Goal: Transaction & Acquisition: Purchase product/service

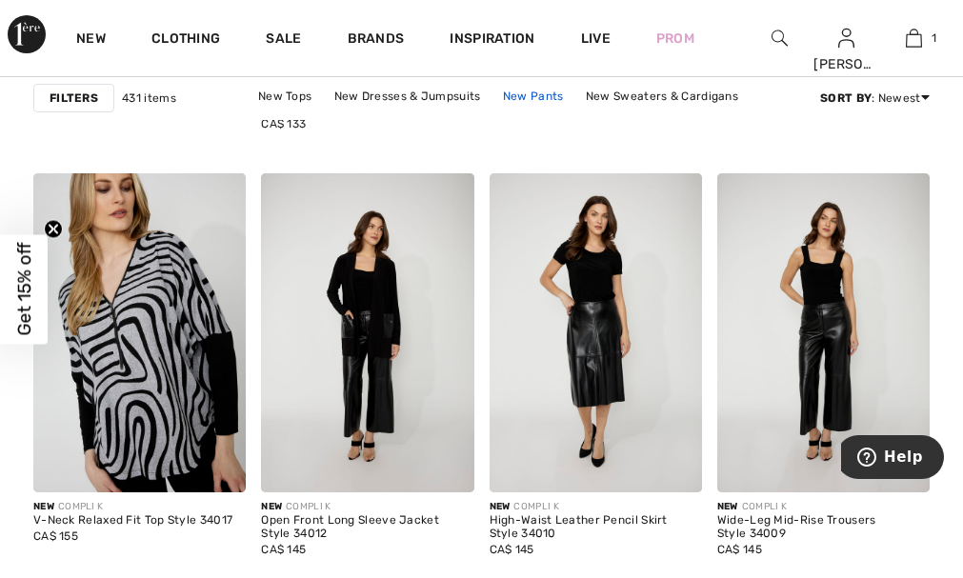
scroll to position [1000, 0]
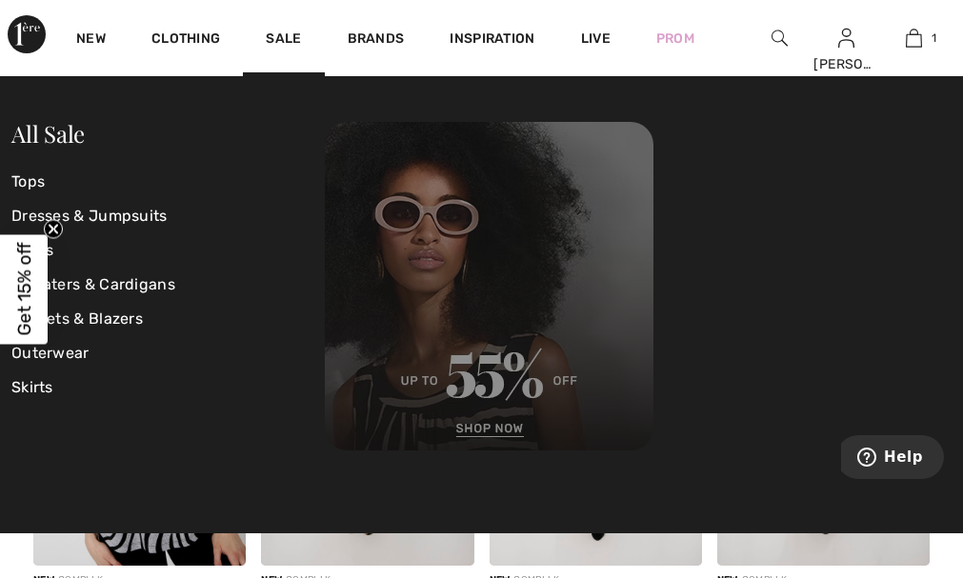
click at [485, 427] on img at bounding box center [489, 286] width 329 height 329
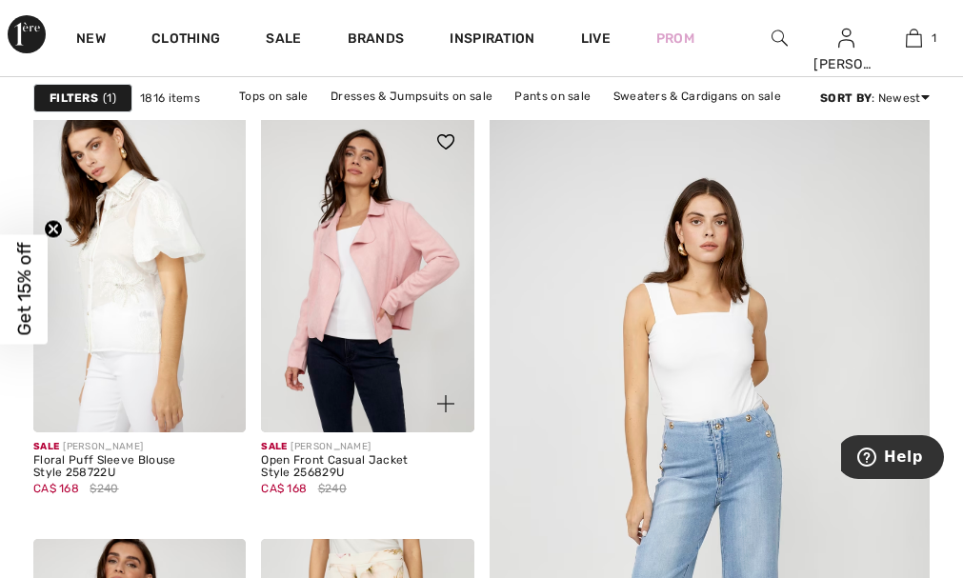
scroll to position [262, 0]
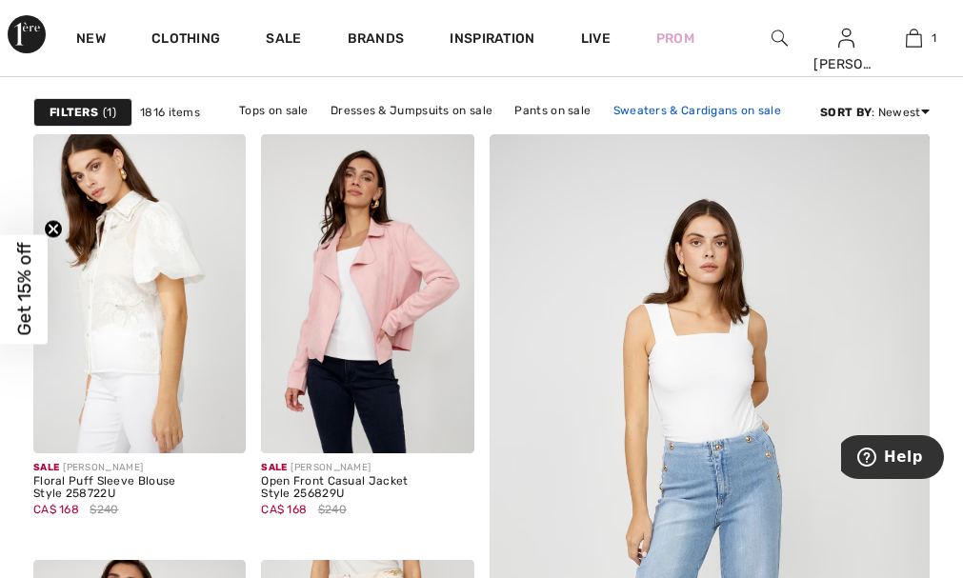
click at [648, 110] on link "Sweaters & Cardigans on sale" at bounding box center [697, 110] width 187 height 25
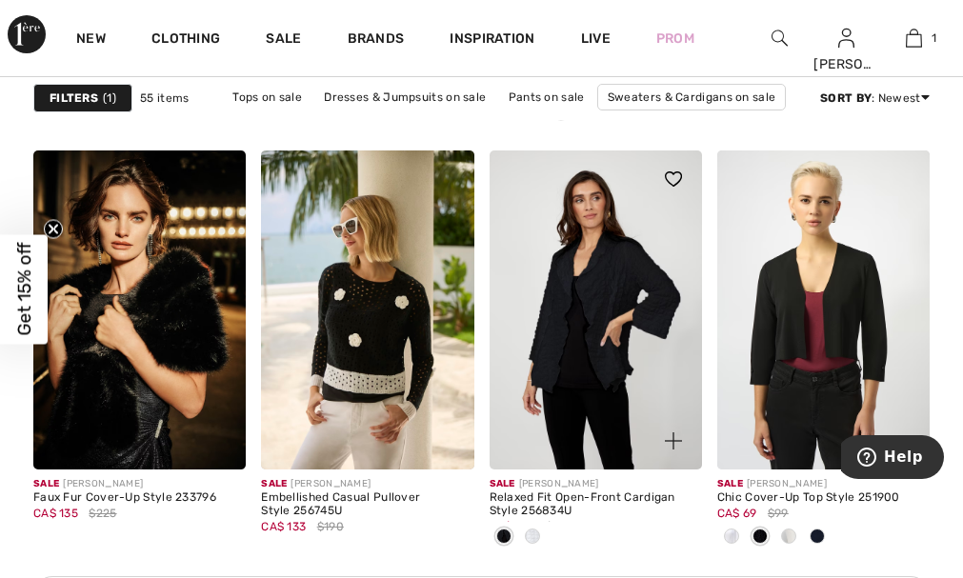
scroll to position [1500, 0]
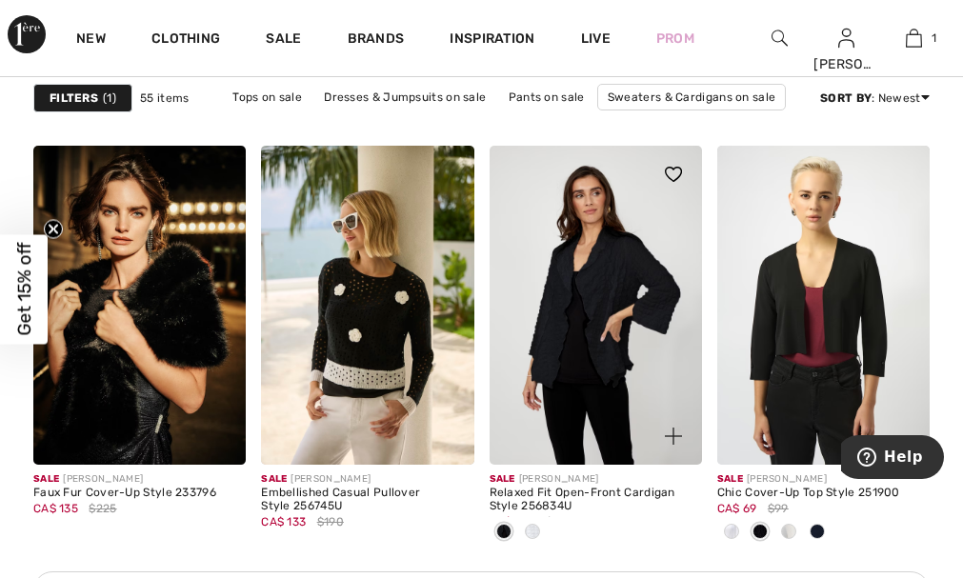
click at [590, 345] on img at bounding box center [596, 305] width 212 height 319
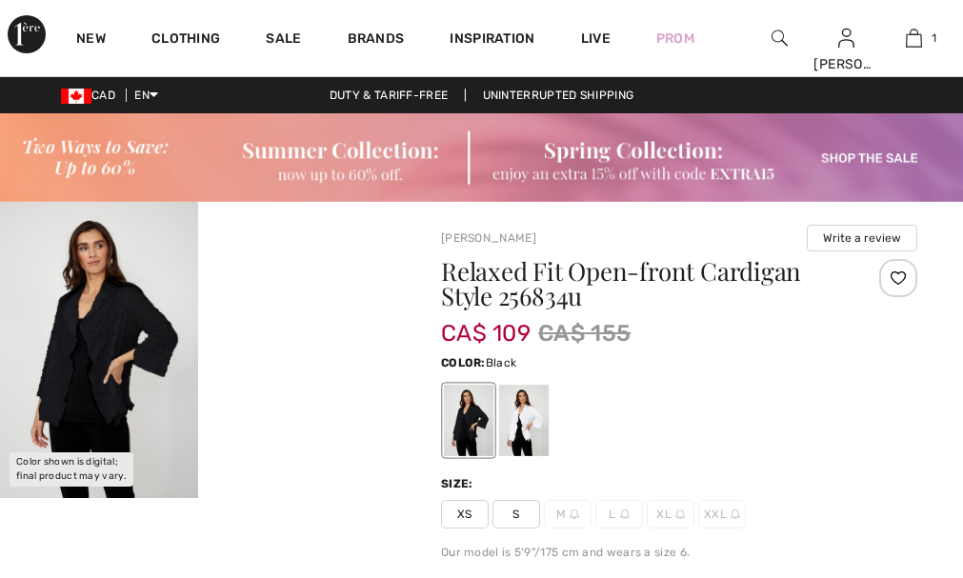
checkbox input "true"
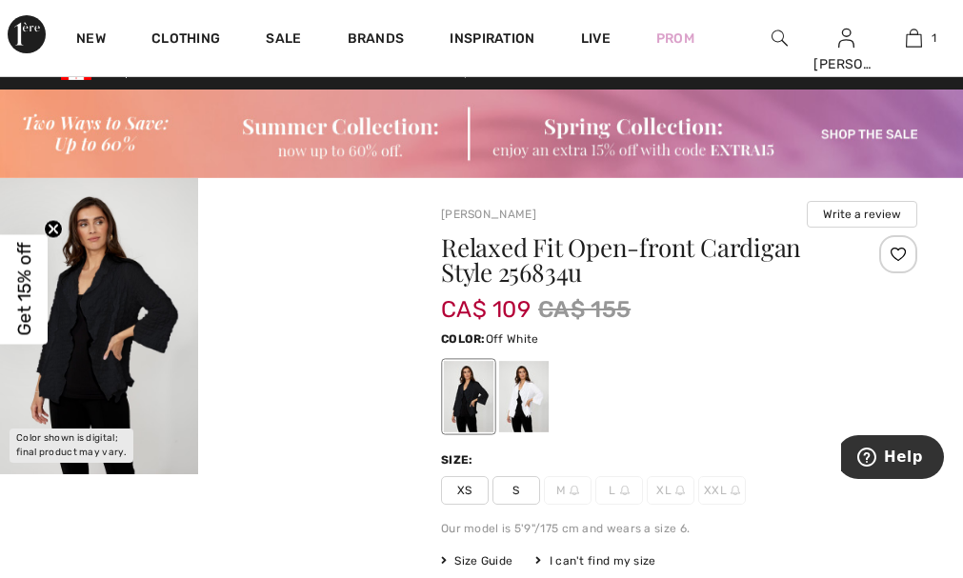
click at [533, 400] on div at bounding box center [524, 396] width 50 height 71
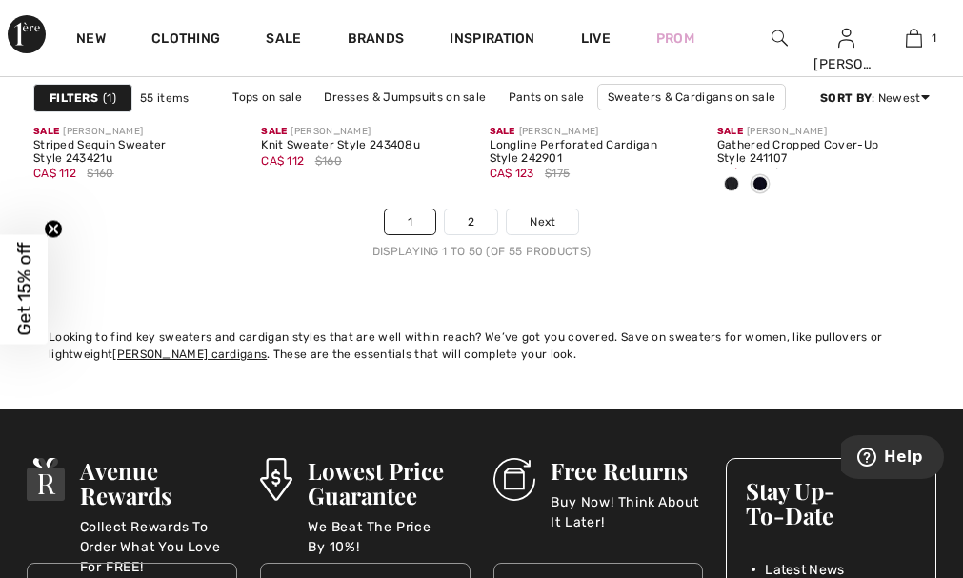
scroll to position [6620, 0]
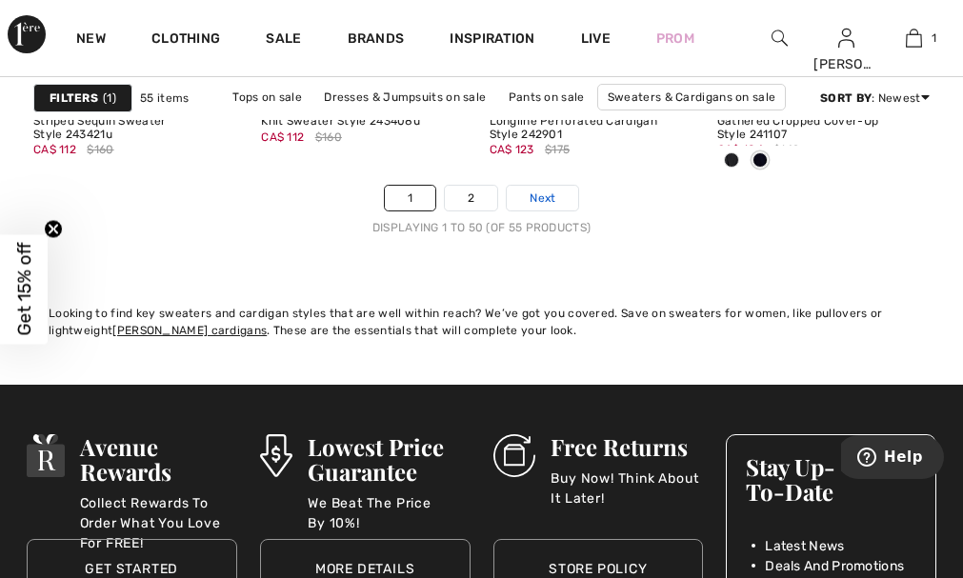
click at [536, 200] on span "Next" at bounding box center [543, 198] width 26 height 17
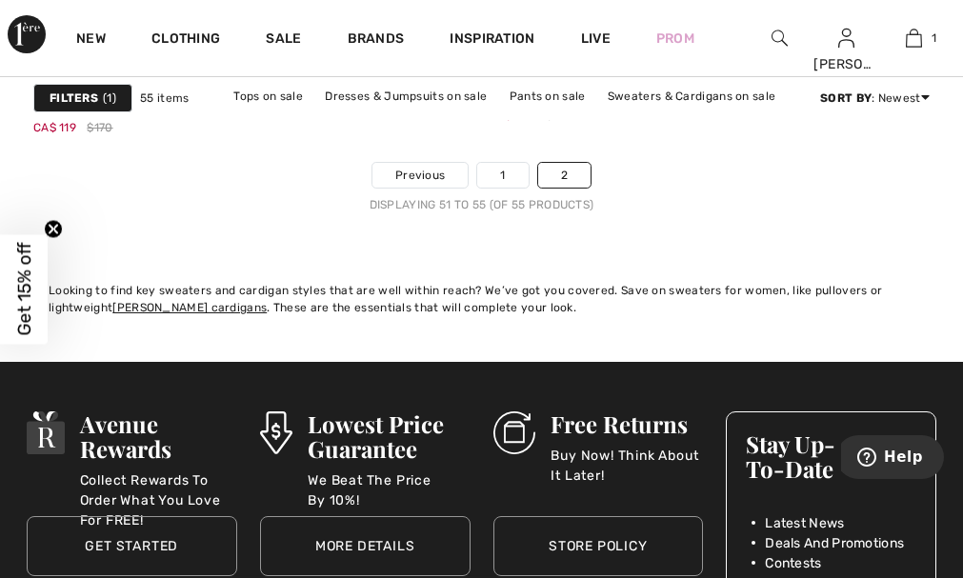
scroll to position [1071, 0]
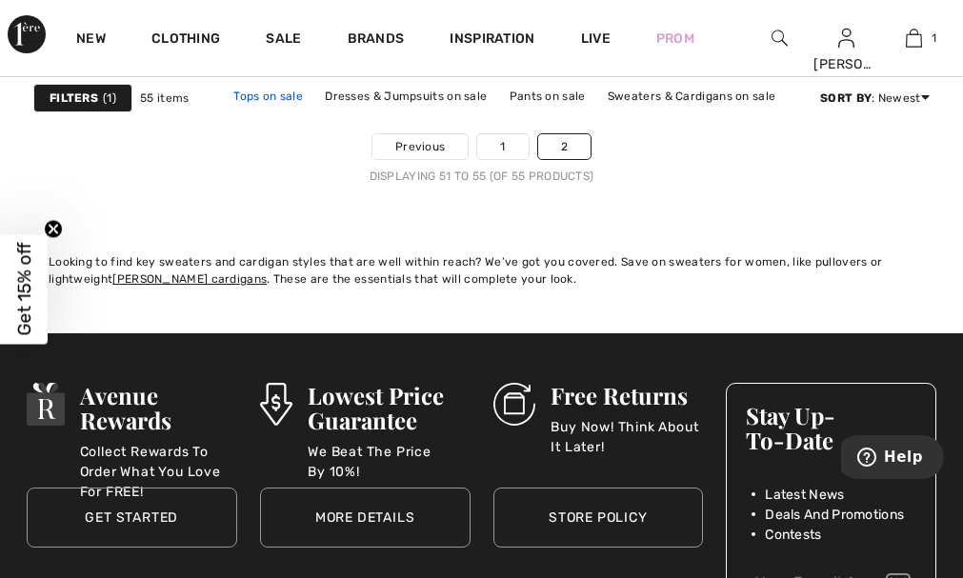
click at [277, 96] on link "Tops on sale" at bounding box center [268, 96] width 89 height 25
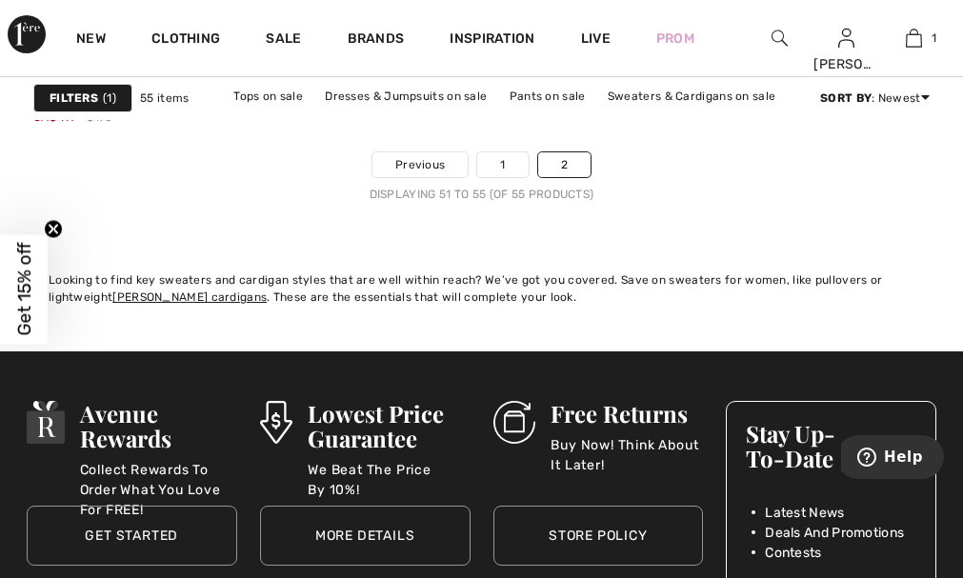
scroll to position [1048, 0]
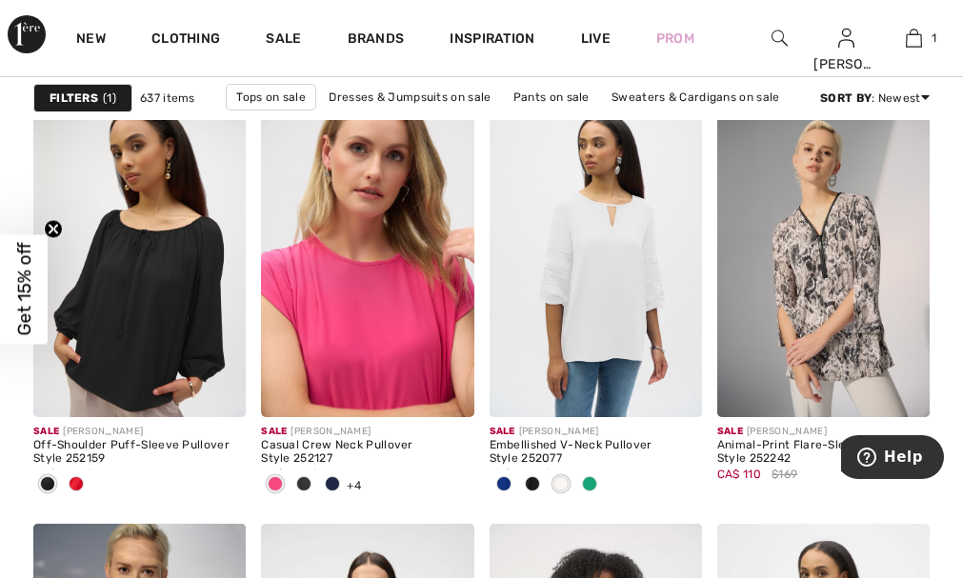
scroll to position [2143, 0]
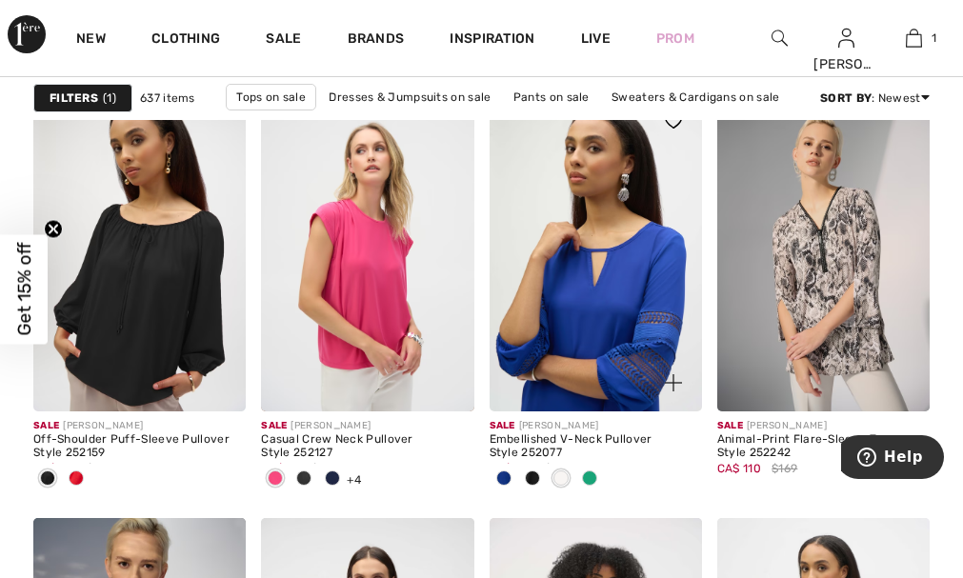
click at [593, 369] on img at bounding box center [596, 251] width 212 height 319
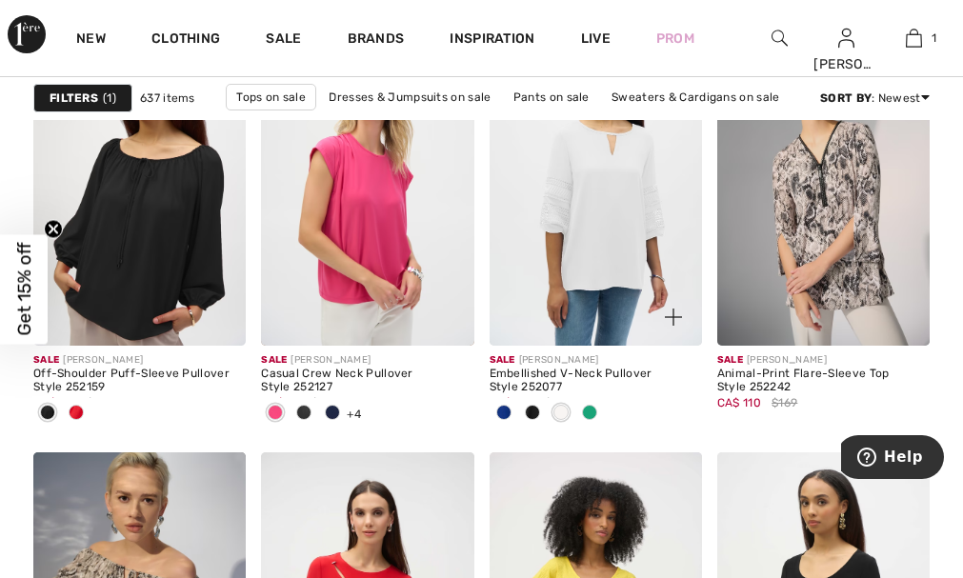
scroll to position [2214, 0]
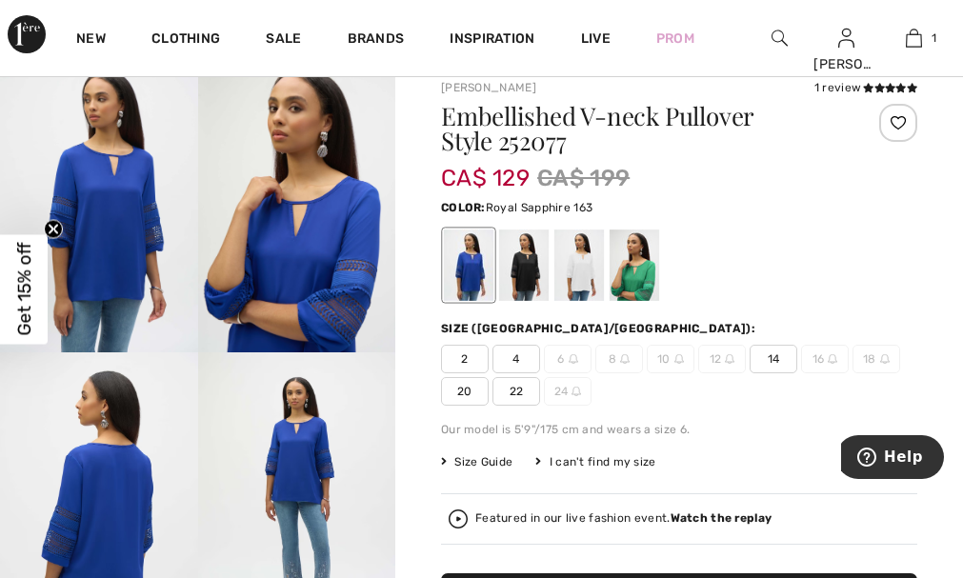
scroll to position [143, 0]
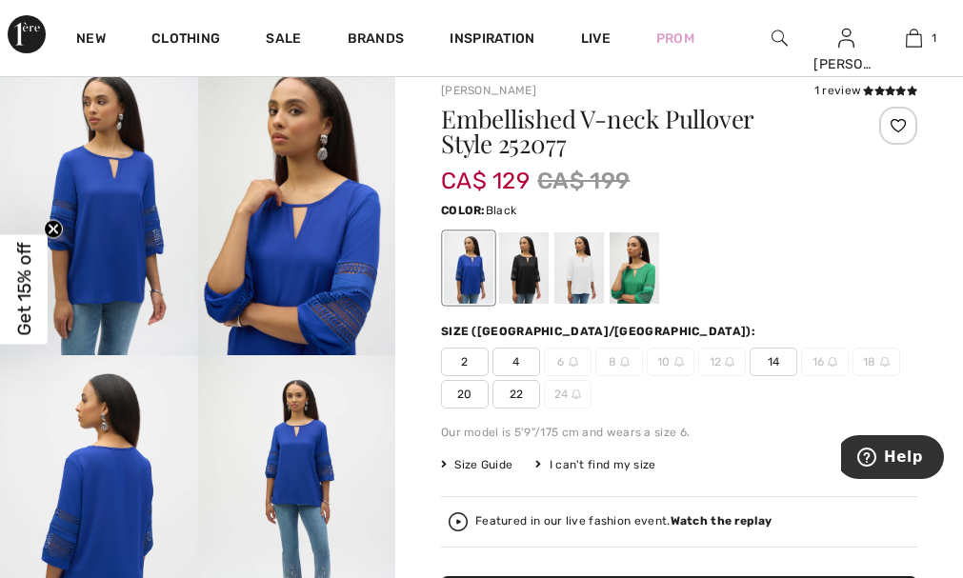
click at [522, 273] on div at bounding box center [524, 267] width 50 height 71
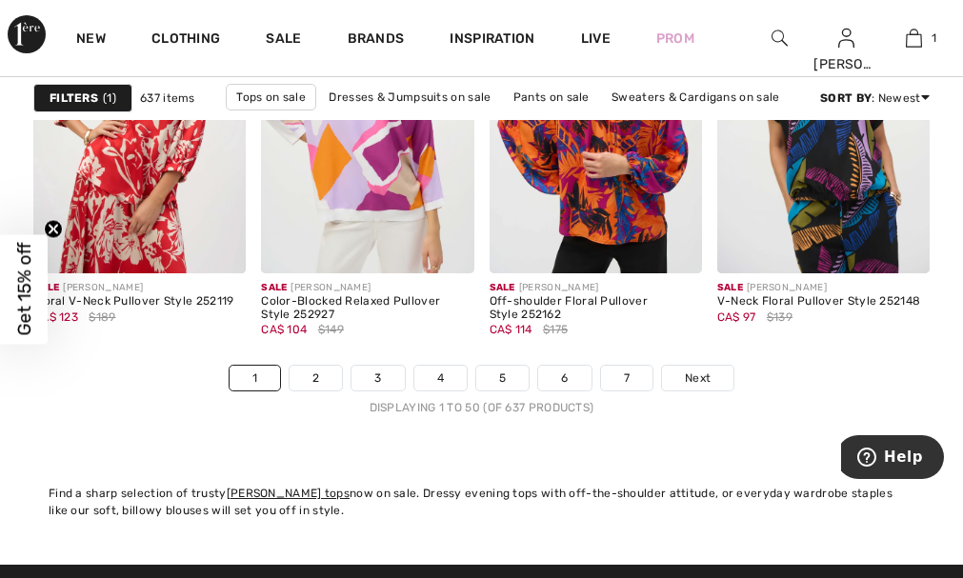
scroll to position [6453, 0]
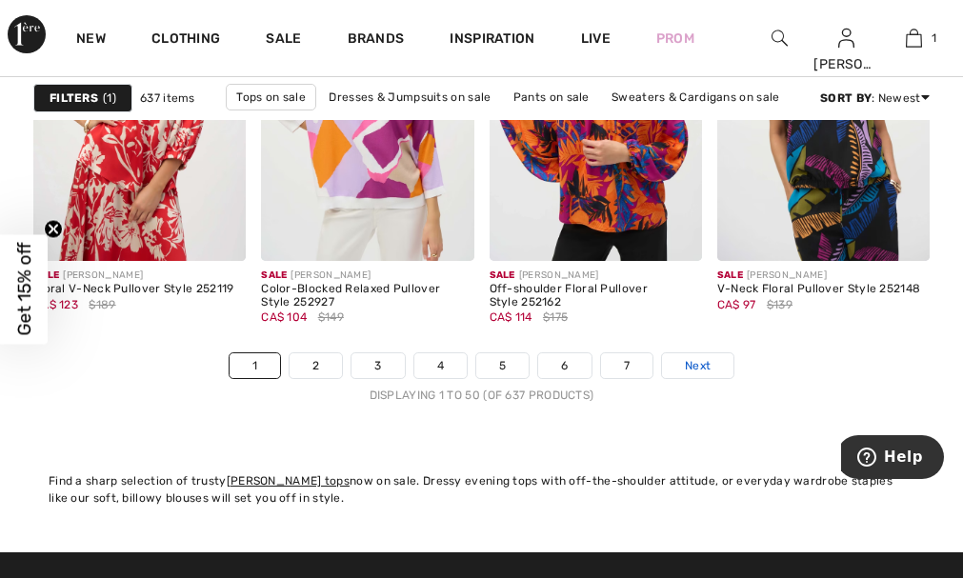
click at [706, 368] on span "Next" at bounding box center [698, 365] width 26 height 17
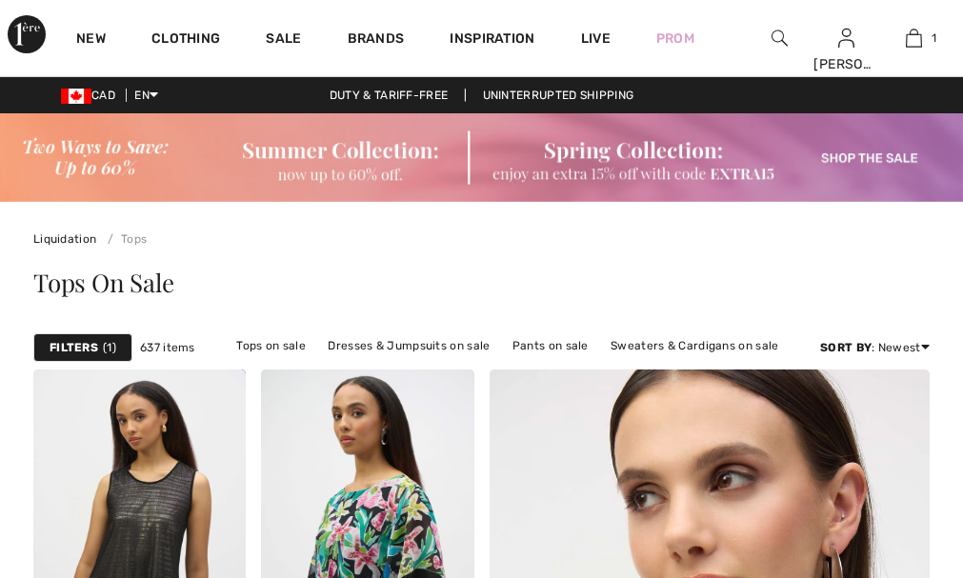
checkbox input "true"
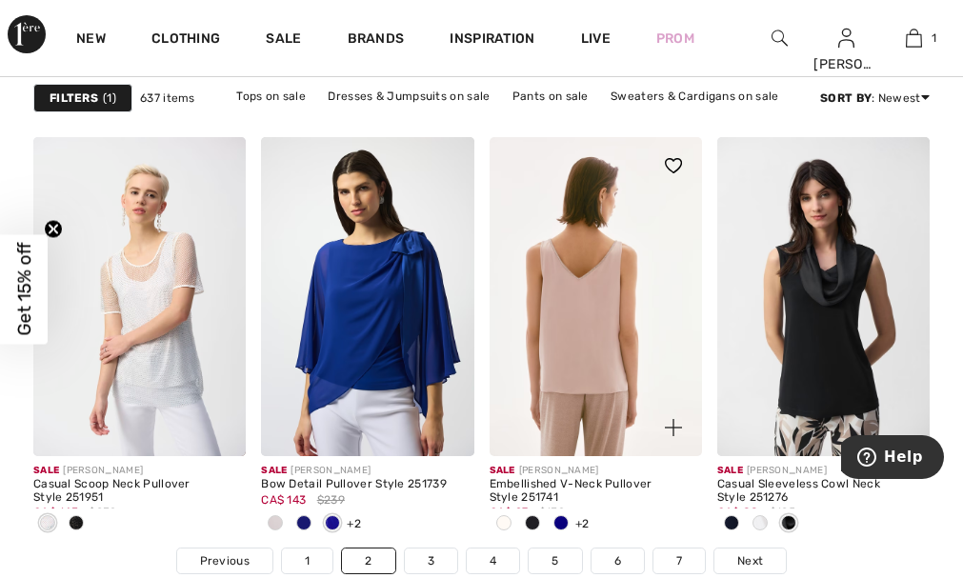
scroll to position [6262, 0]
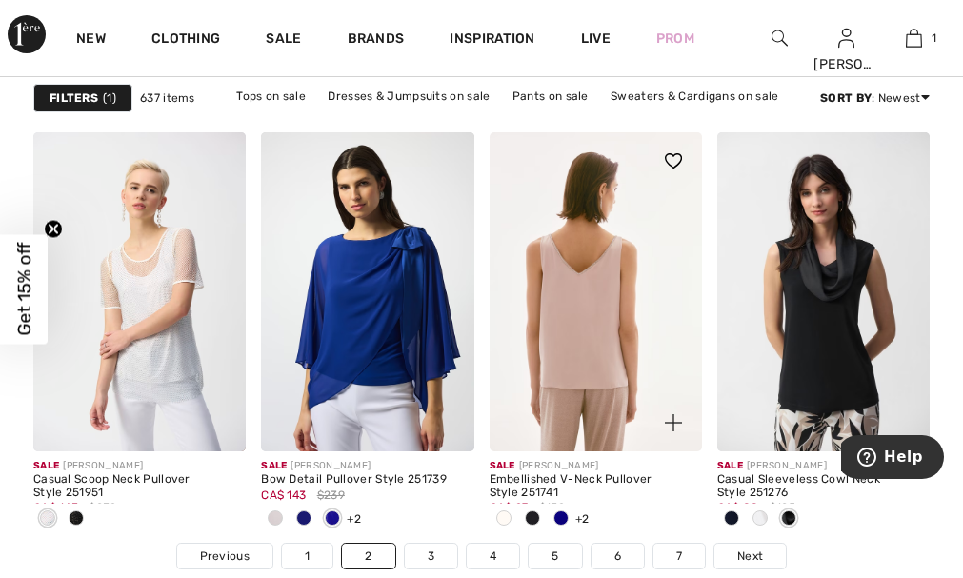
click at [591, 343] on img at bounding box center [596, 291] width 212 height 319
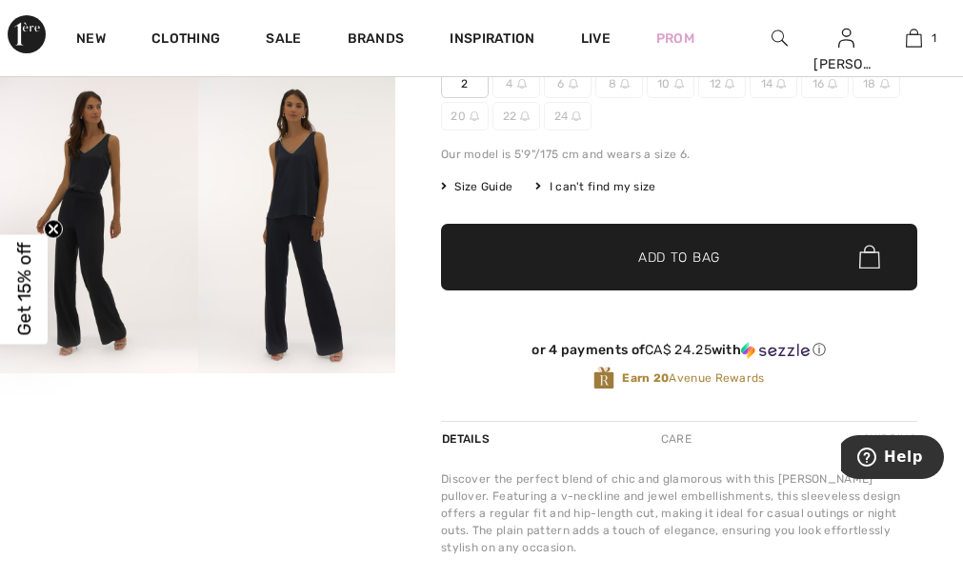
scroll to position [405, 0]
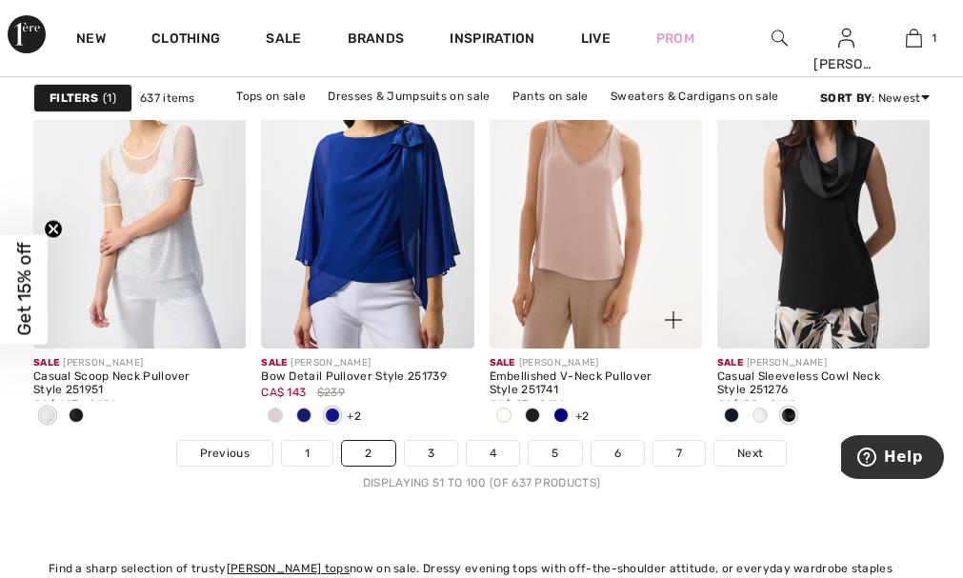
scroll to position [6381, 0]
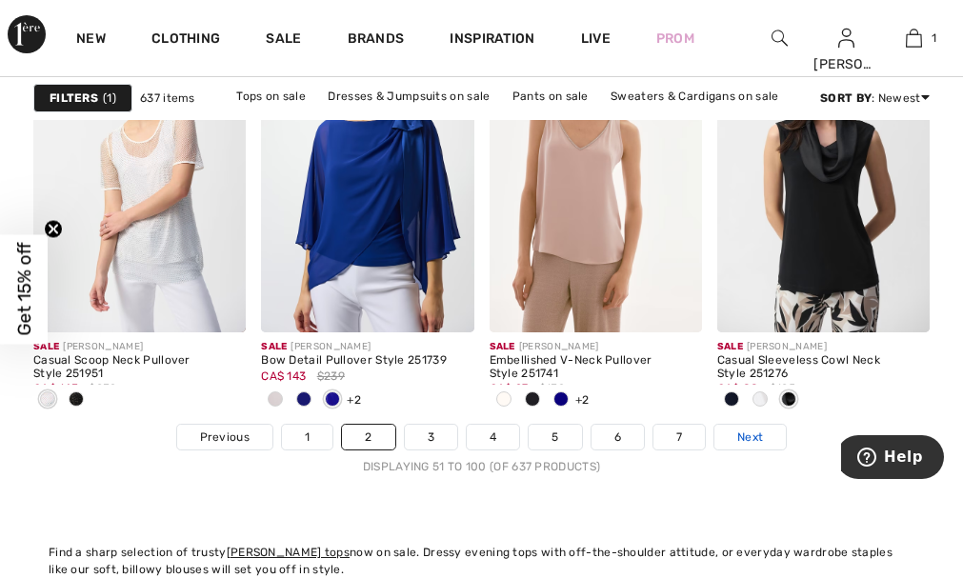
click at [756, 432] on span "Next" at bounding box center [750, 437] width 26 height 17
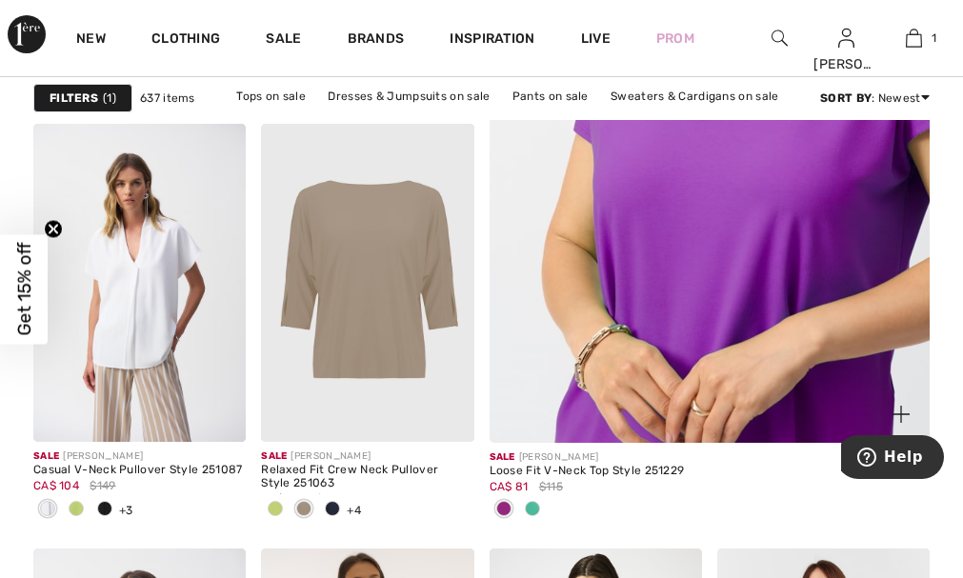
scroll to position [667, 0]
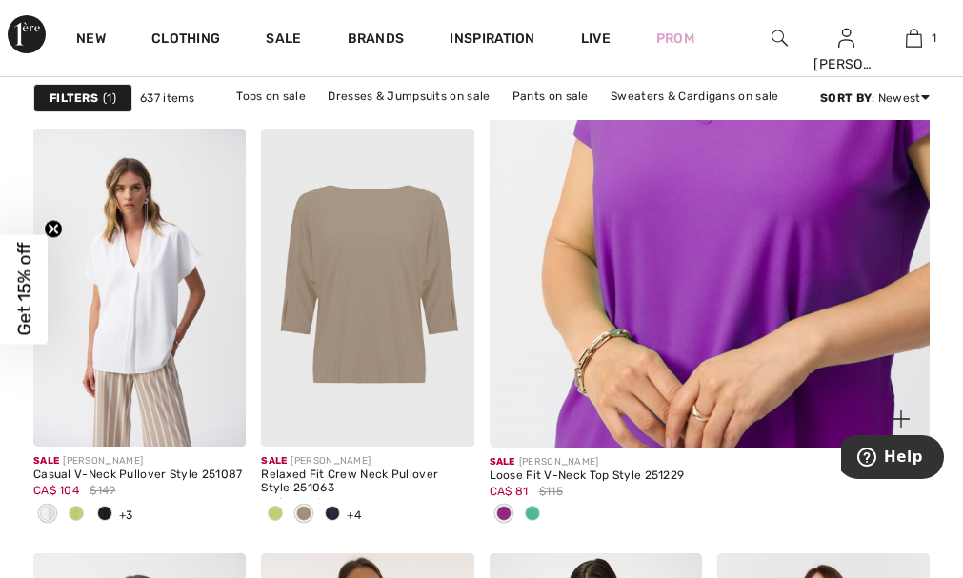
click at [676, 322] on img at bounding box center [709, 99] width 529 height 793
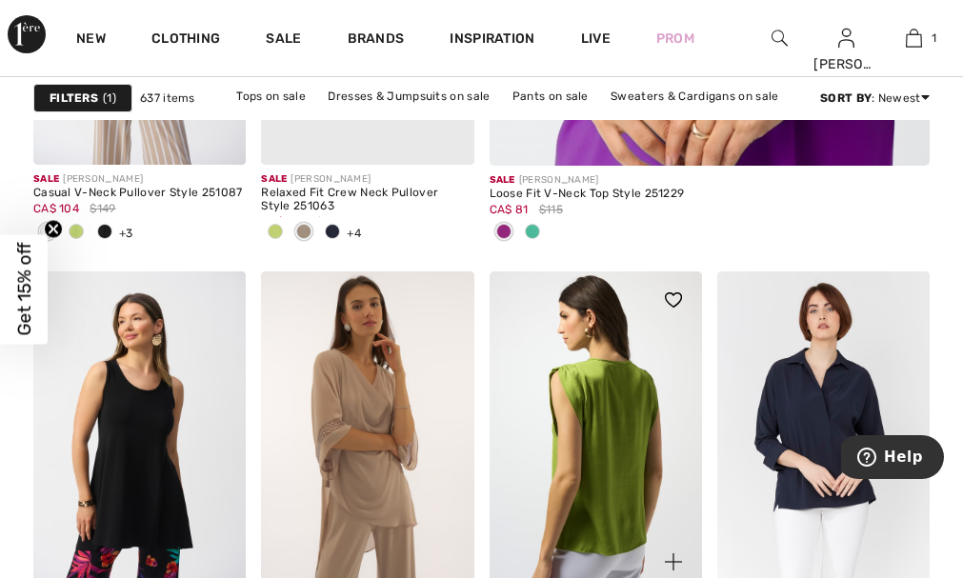
scroll to position [976, 0]
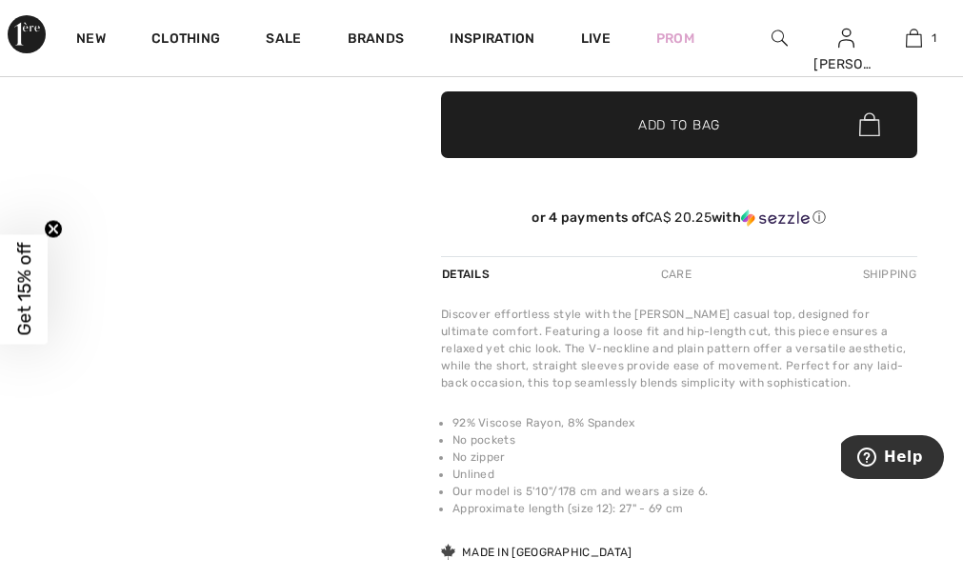
scroll to position [548, 0]
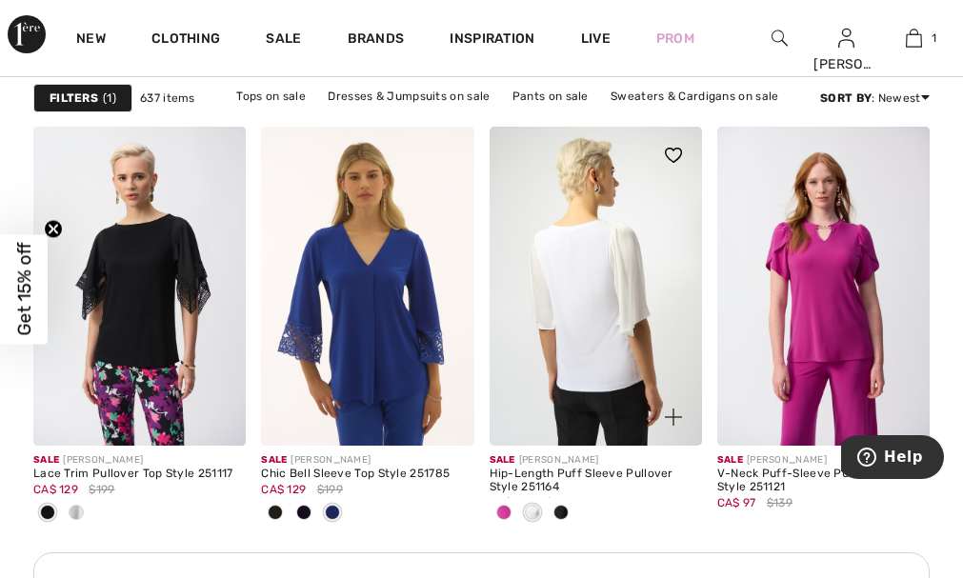
scroll to position [1524, 0]
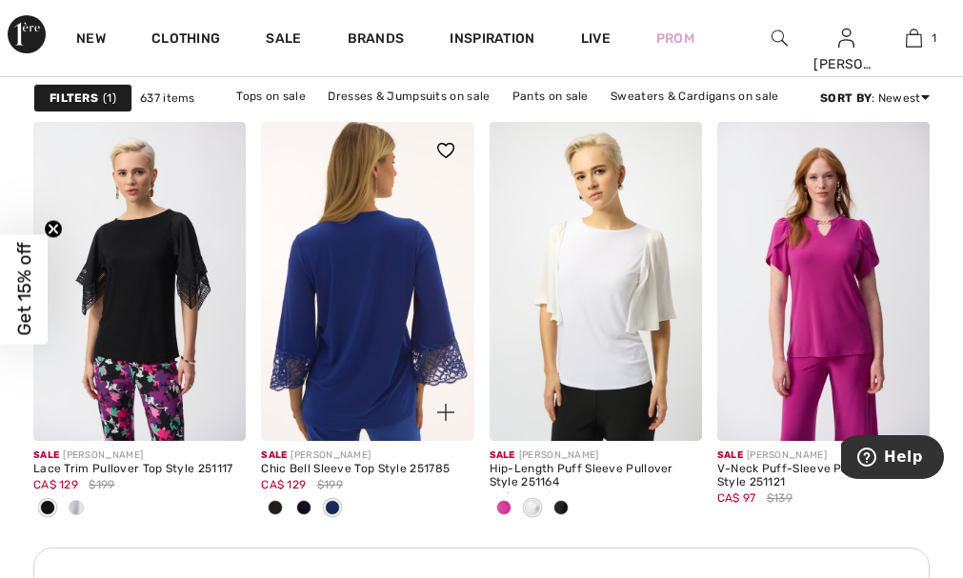
click at [365, 314] on img at bounding box center [367, 281] width 212 height 319
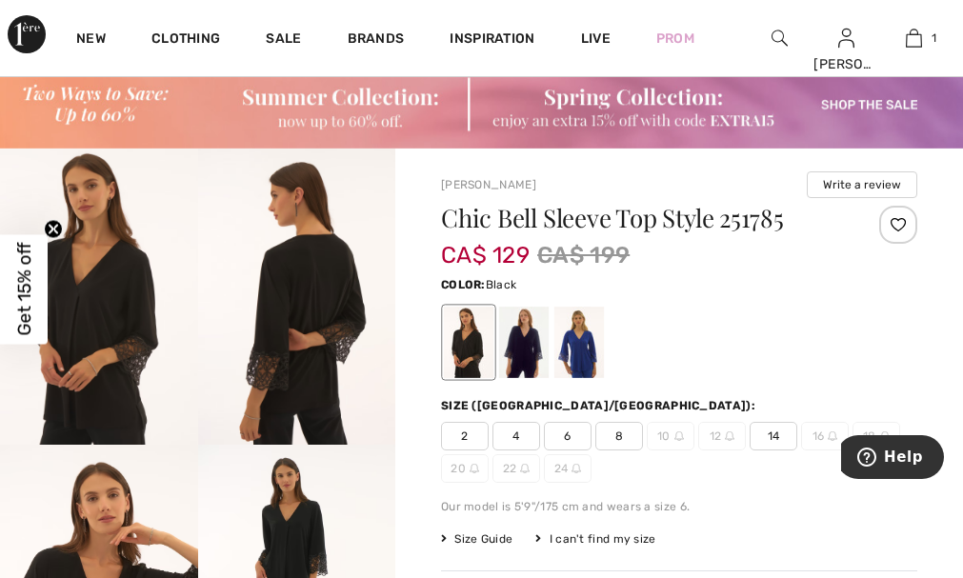
scroll to position [48, 0]
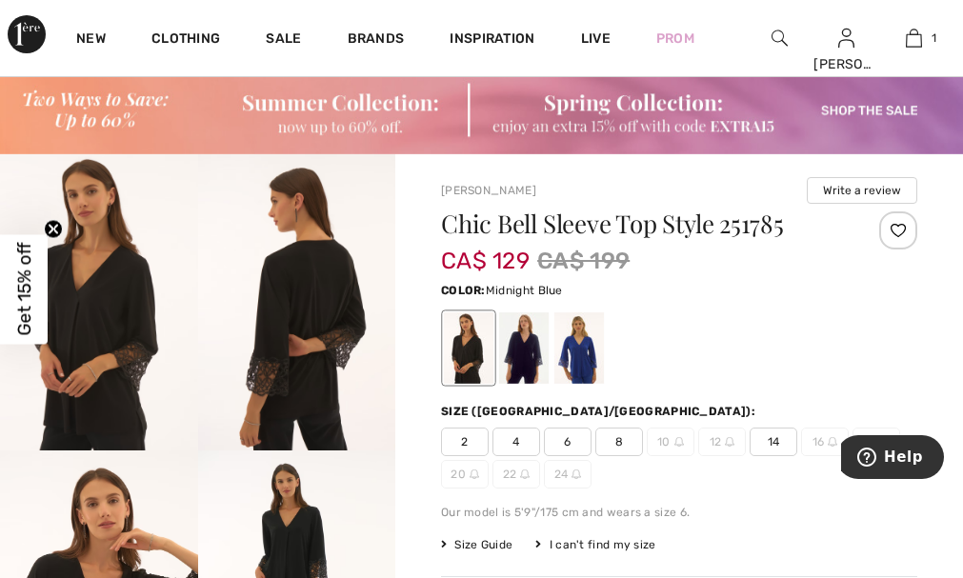
click at [519, 350] on div at bounding box center [524, 347] width 50 height 71
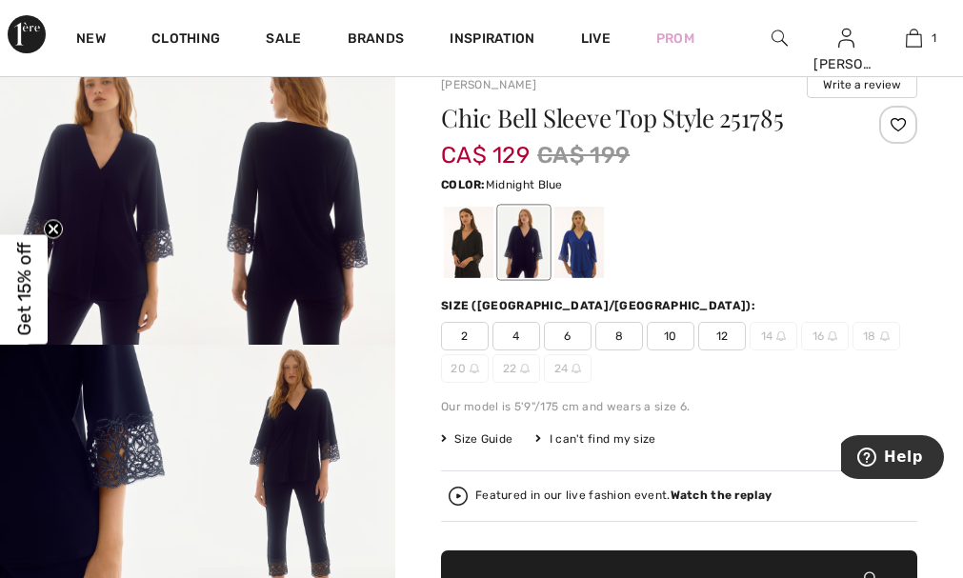
scroll to position [167, 0]
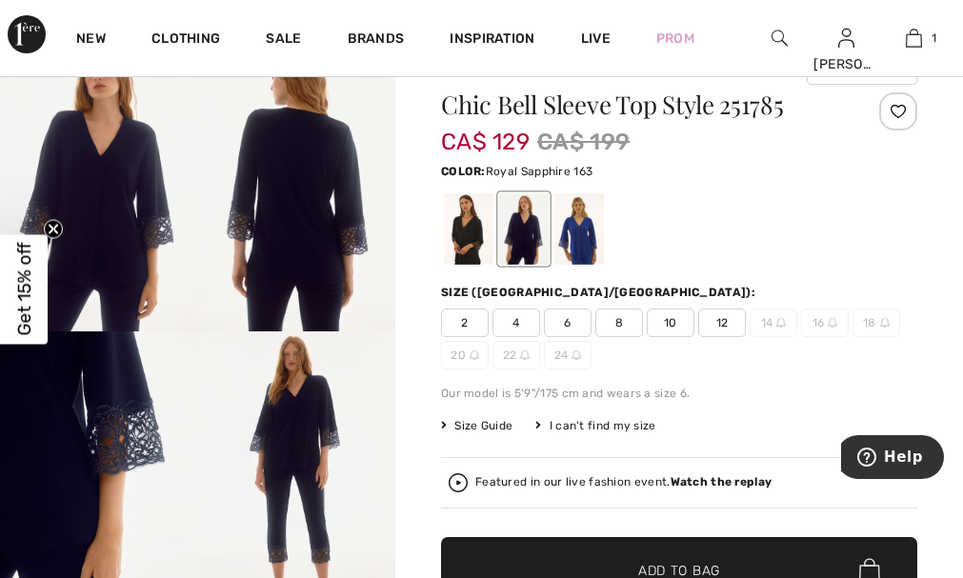
click at [573, 230] on div at bounding box center [579, 228] width 50 height 71
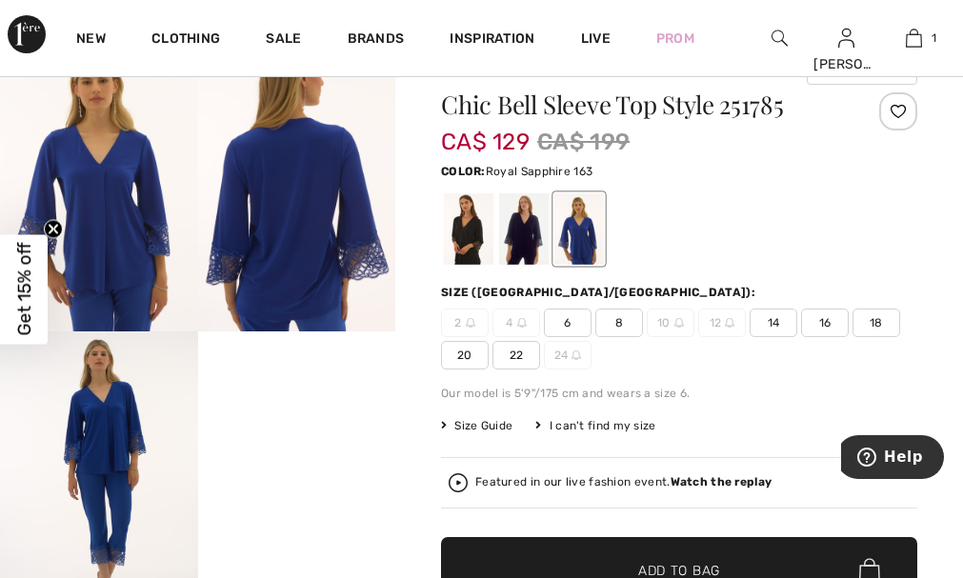
click at [109, 225] on img at bounding box center [99, 183] width 198 height 296
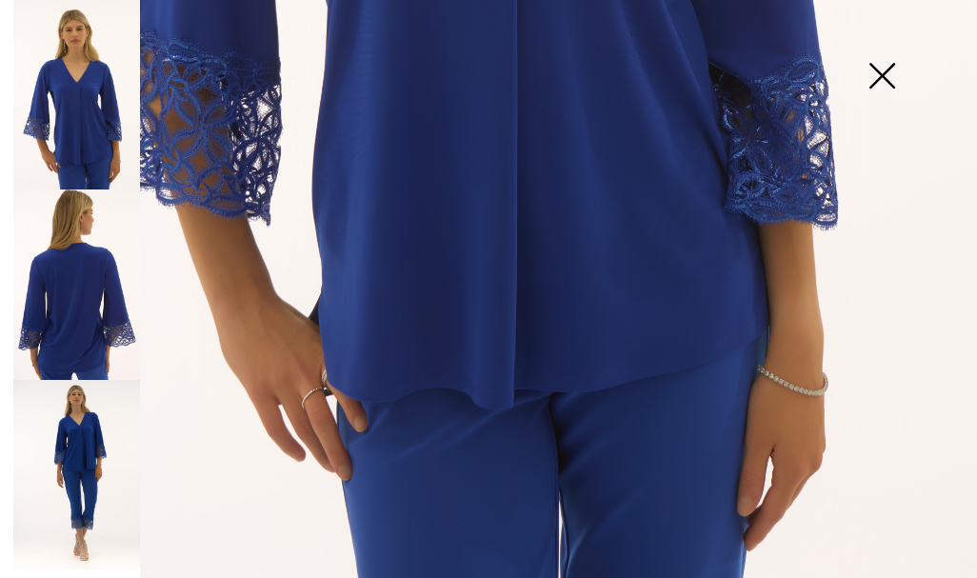
scroll to position [865, 0]
click at [61, 315] on img at bounding box center [76, 285] width 127 height 190
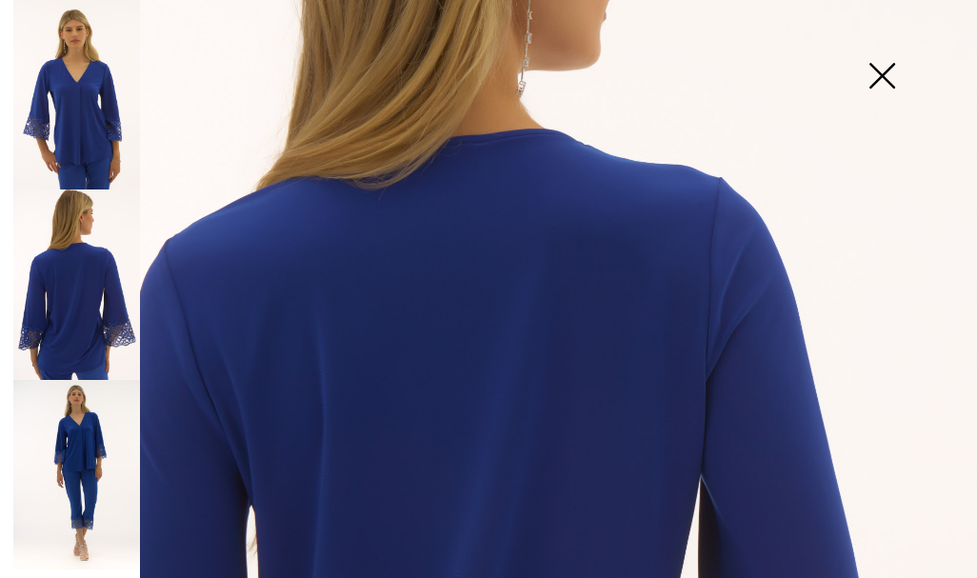
scroll to position [271, 0]
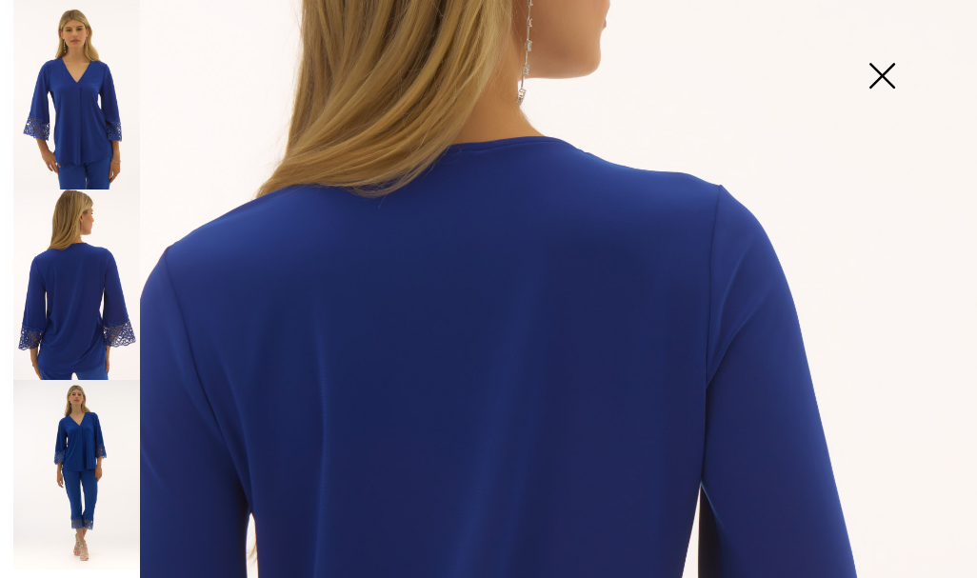
click at [887, 72] on img at bounding box center [881, 78] width 95 height 98
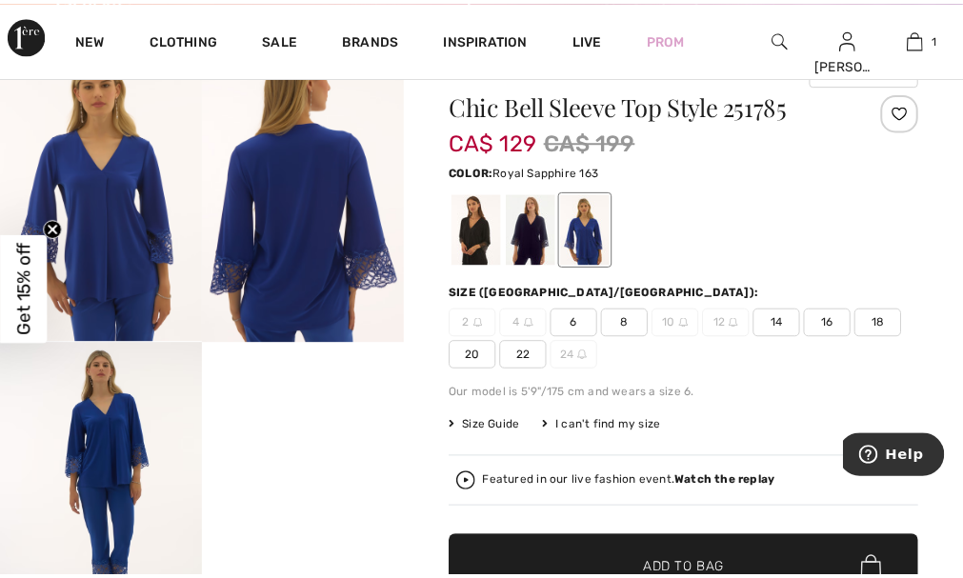
scroll to position [167, 0]
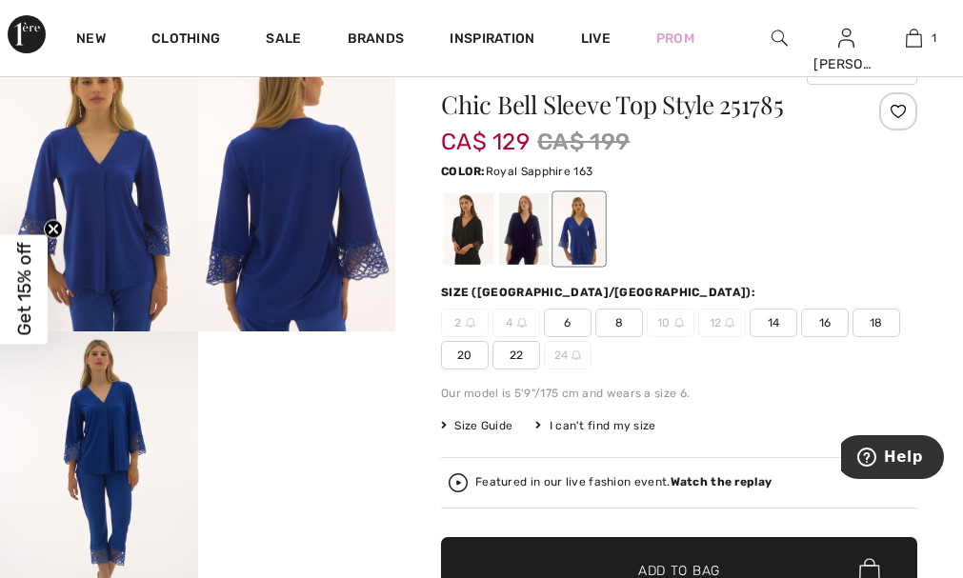
click at [113, 262] on img at bounding box center [99, 183] width 198 height 296
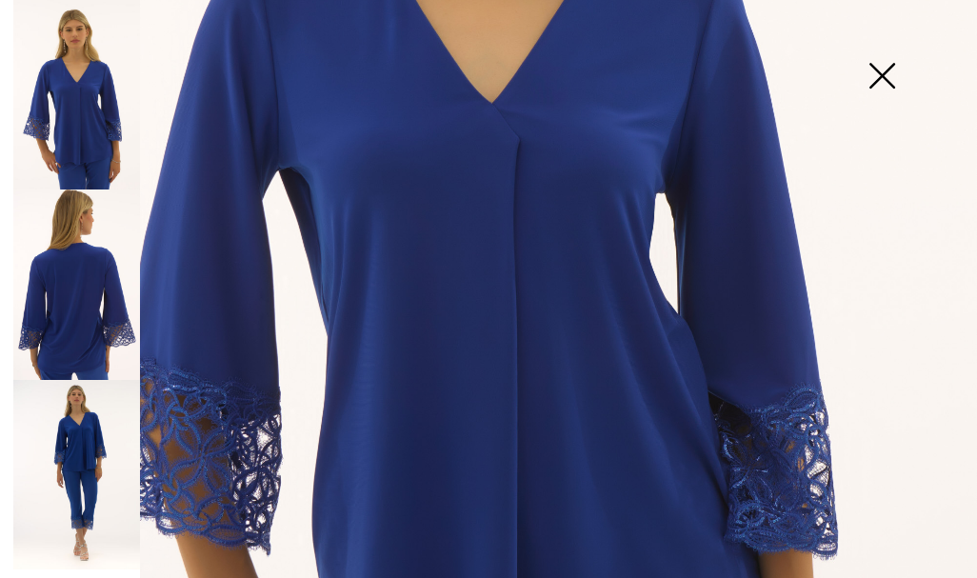
scroll to position [533, 0]
click at [876, 69] on img at bounding box center [881, 78] width 95 height 98
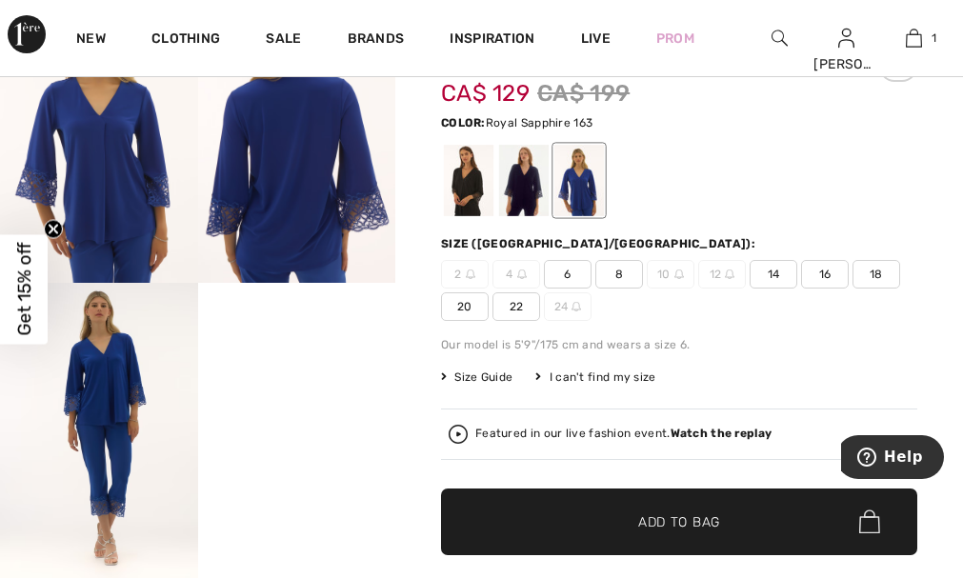
scroll to position [238, 0]
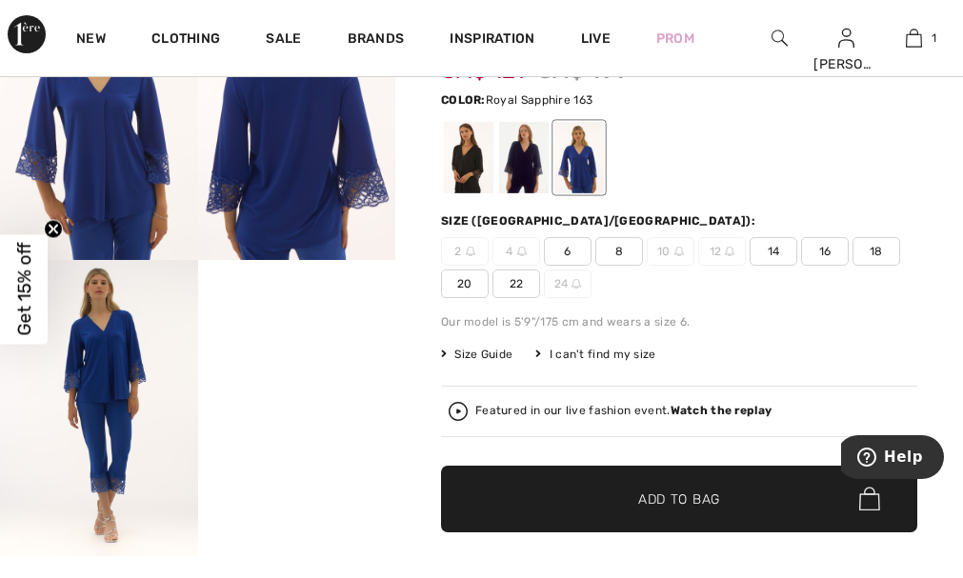
click at [325, 359] on video "Your browser does not support the video tag." at bounding box center [297, 309] width 198 height 99
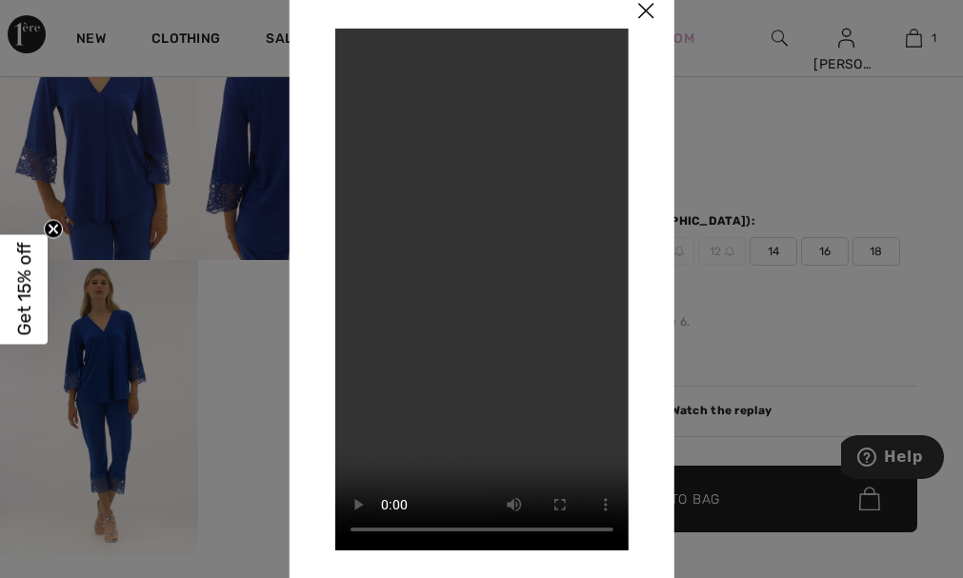
click at [641, 9] on img at bounding box center [645, 11] width 57 height 59
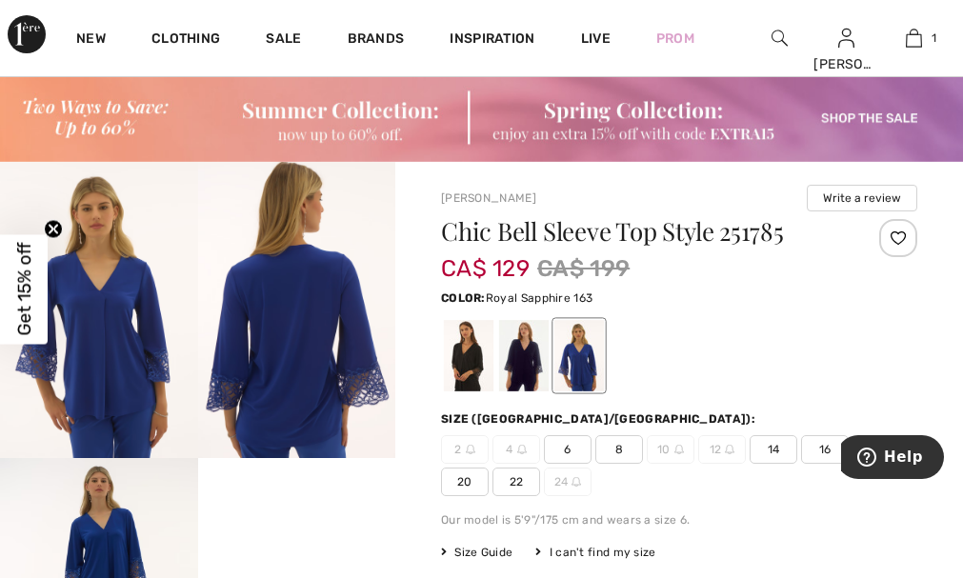
scroll to position [0, 0]
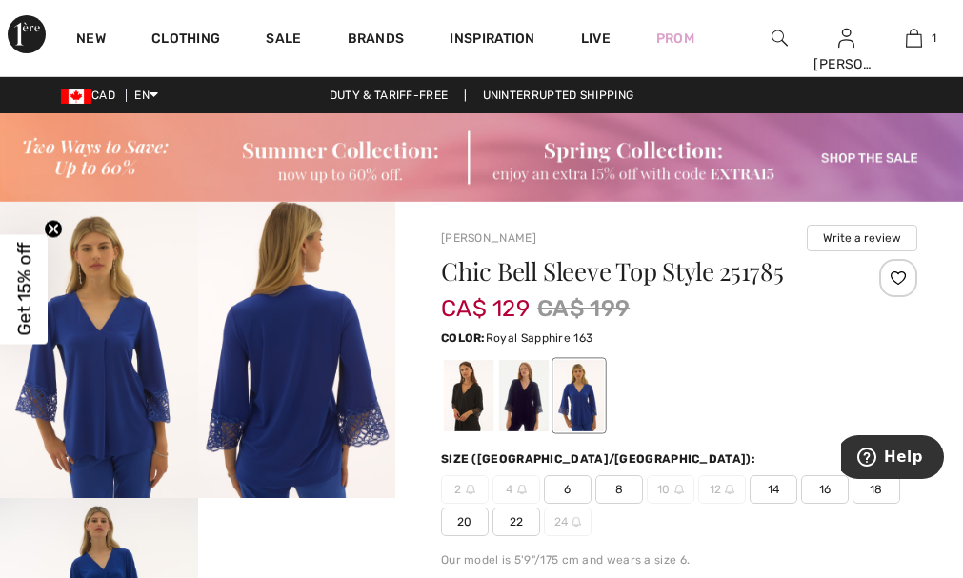
click at [125, 387] on img at bounding box center [99, 350] width 198 height 296
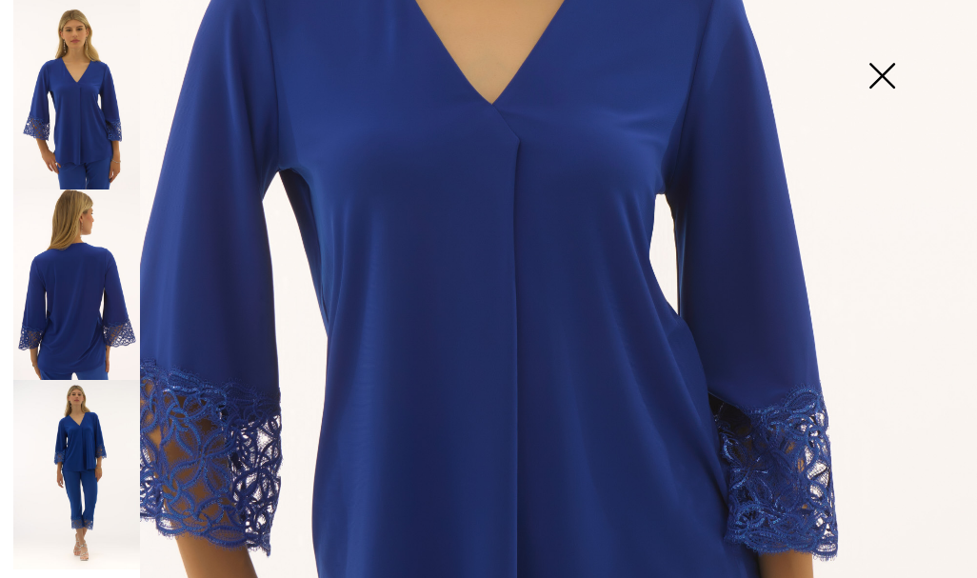
click at [880, 74] on img at bounding box center [881, 78] width 95 height 98
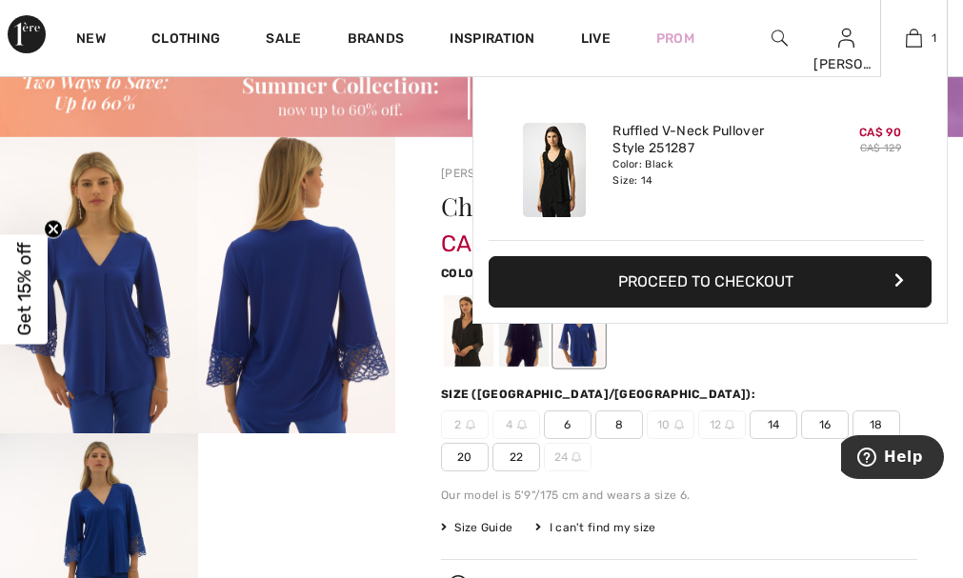
scroll to position [71, 0]
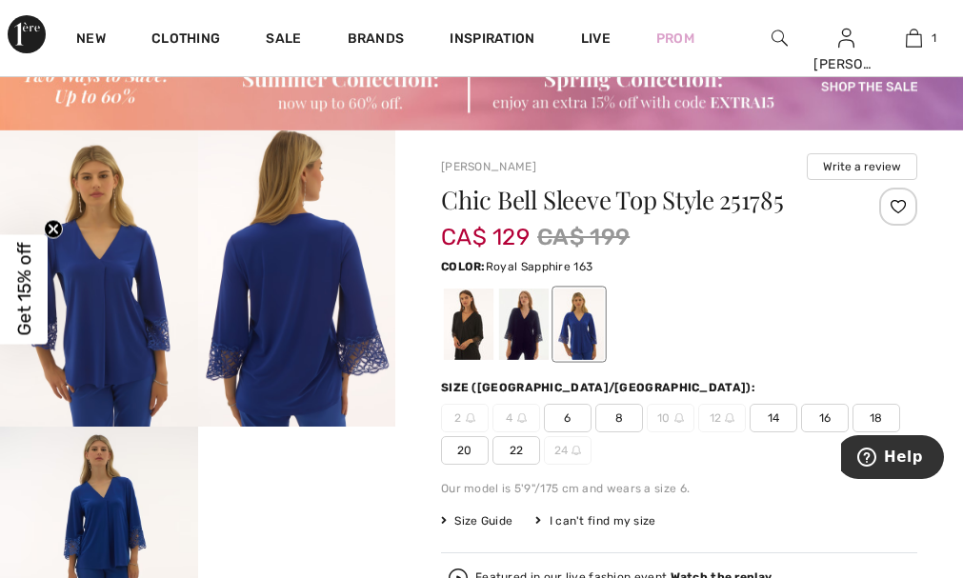
click at [583, 325] on div at bounding box center [579, 324] width 50 height 71
click at [773, 420] on span "14" at bounding box center [774, 418] width 48 height 29
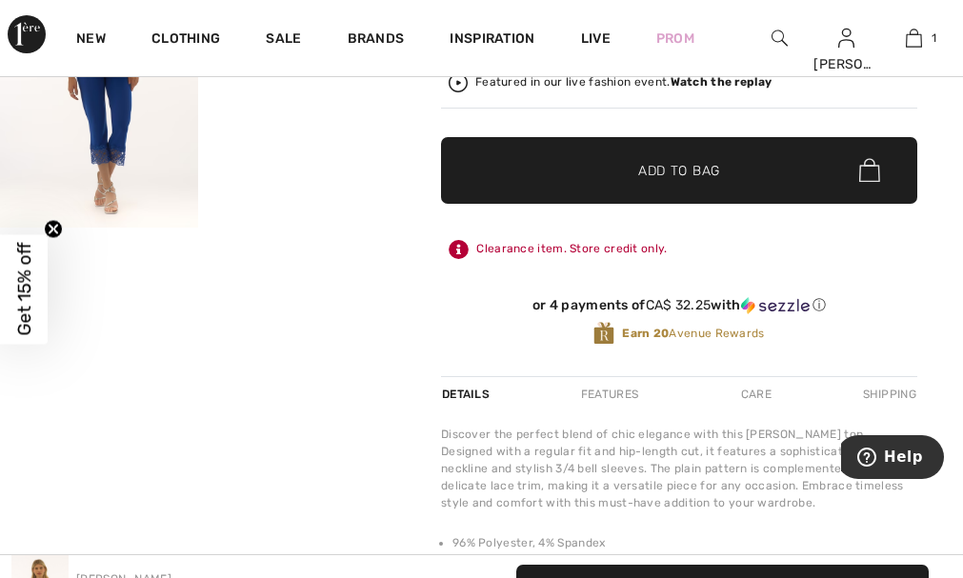
scroll to position [548, 0]
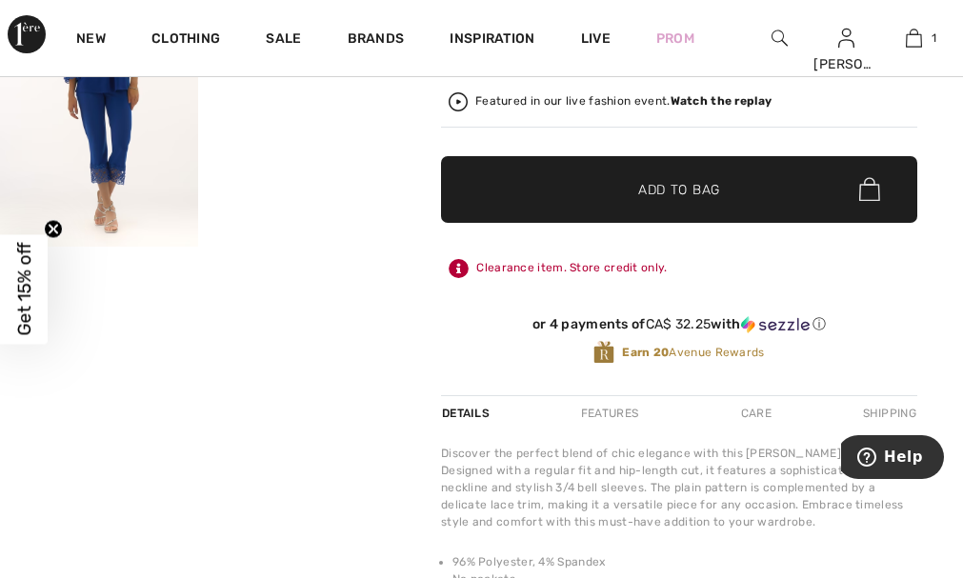
click at [680, 182] on span "Add to Bag" at bounding box center [679, 189] width 82 height 20
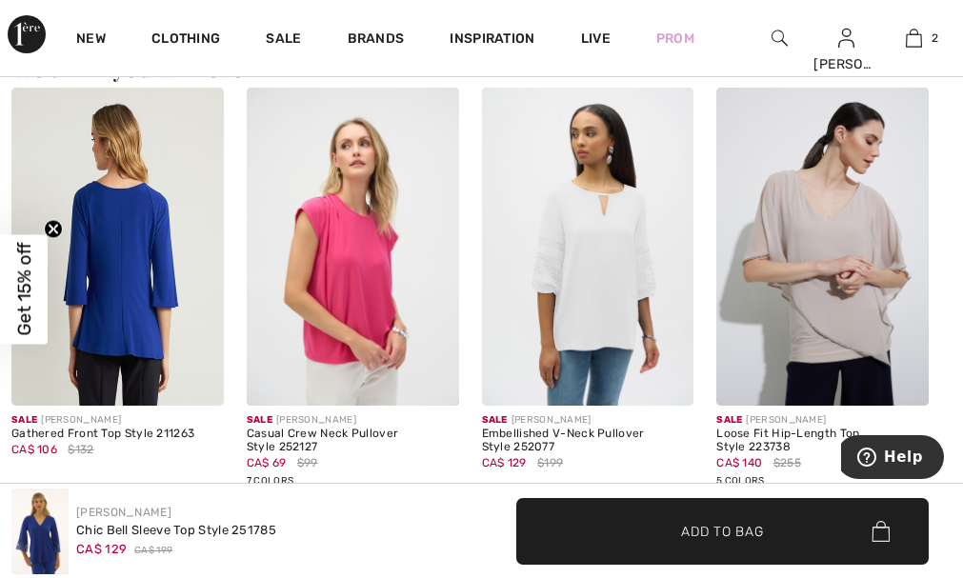
scroll to position [1857, 0]
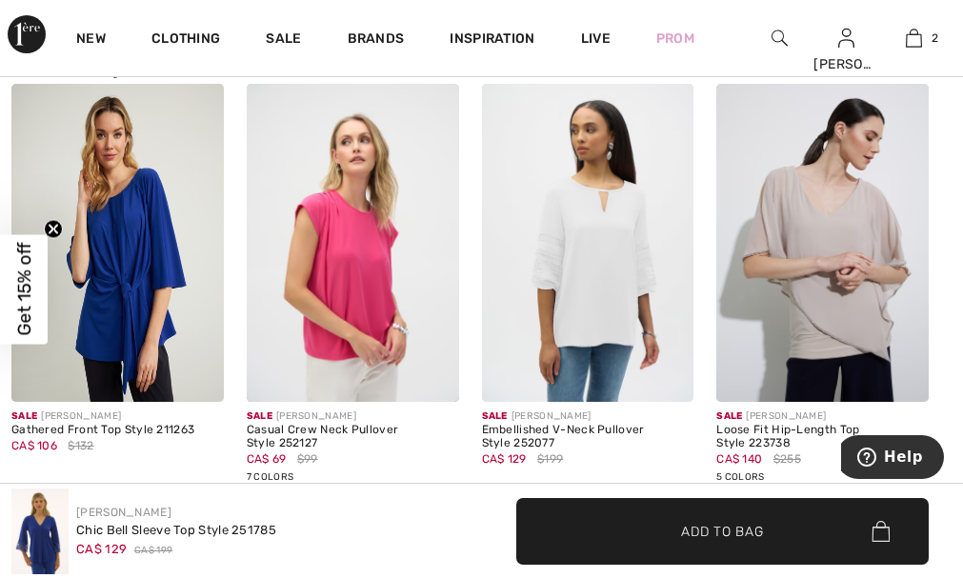
click at [125, 281] on img at bounding box center [117, 243] width 212 height 318
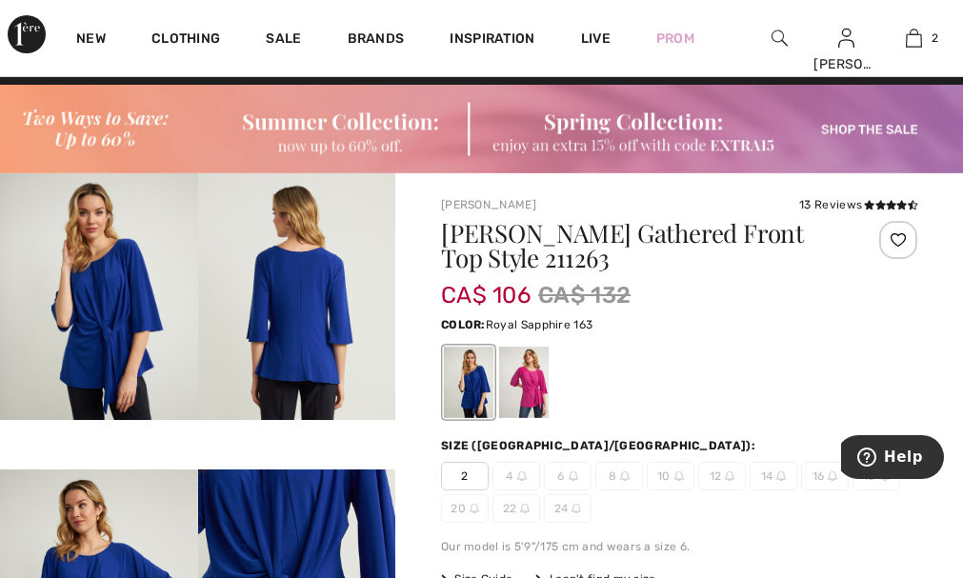
scroll to position [95, 0]
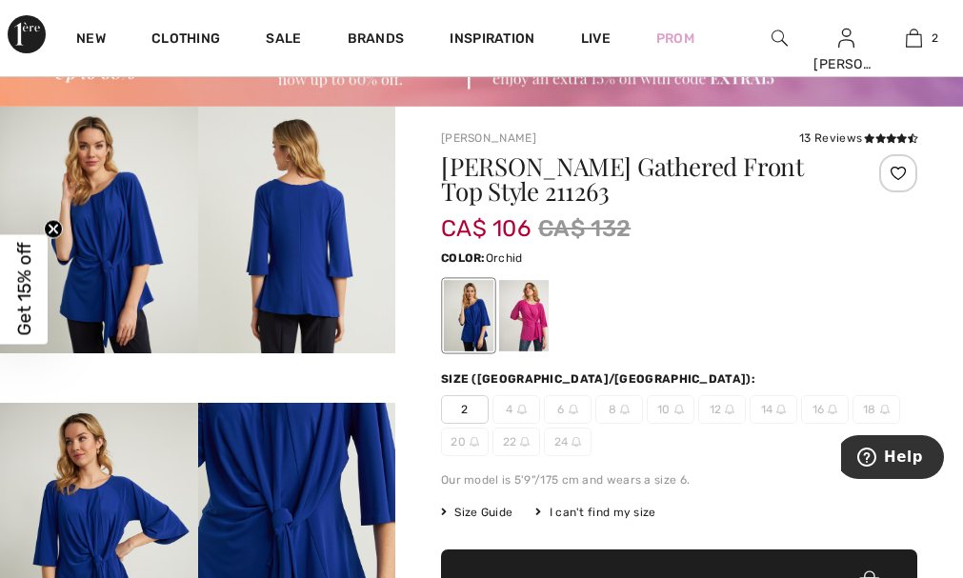
click at [531, 321] on div at bounding box center [524, 315] width 50 height 71
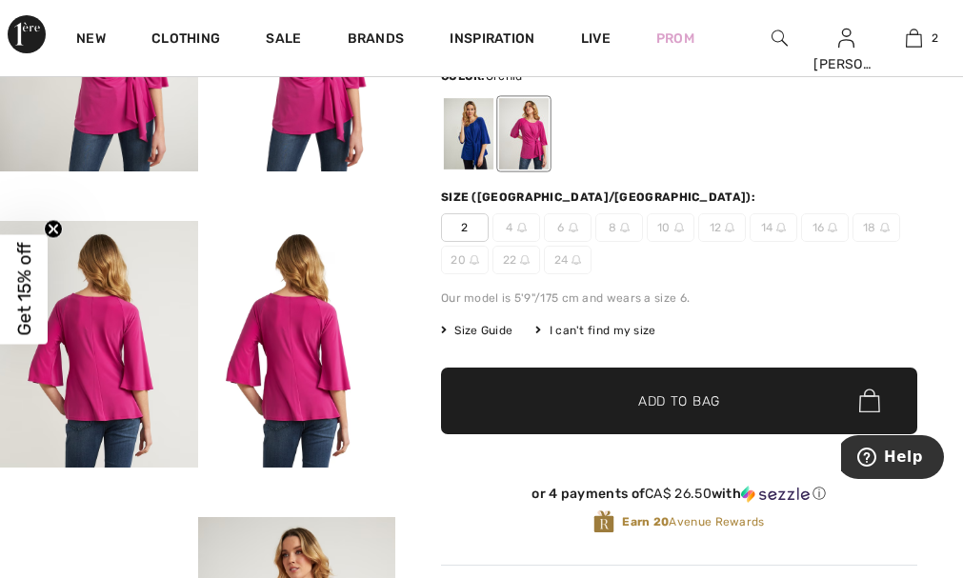
scroll to position [310, 0]
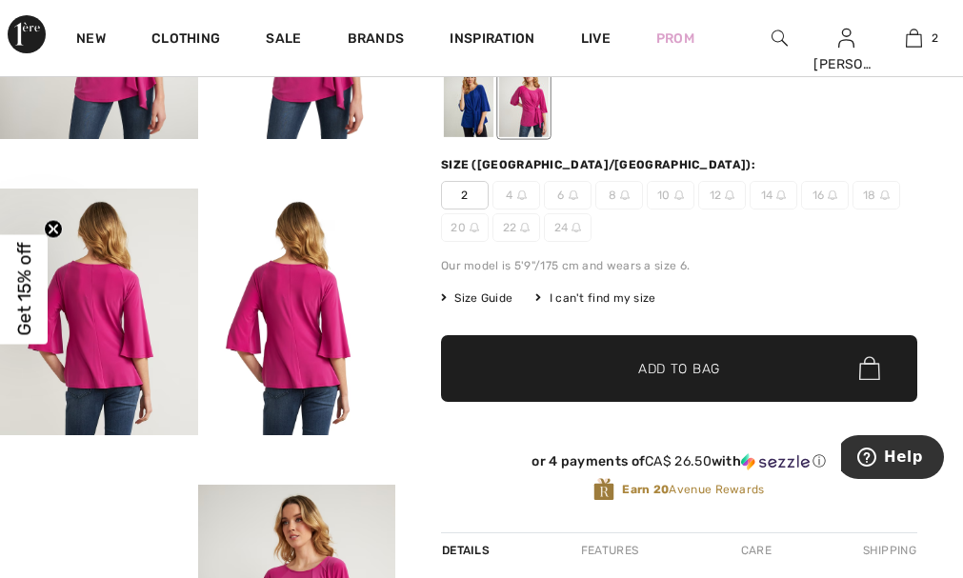
click at [307, 341] on img at bounding box center [297, 312] width 198 height 247
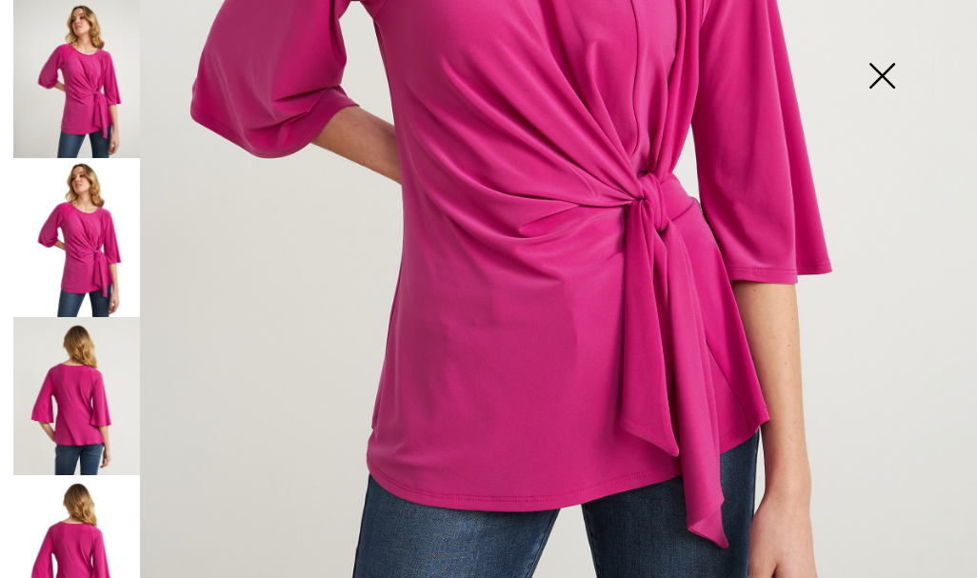
scroll to position [626, 0]
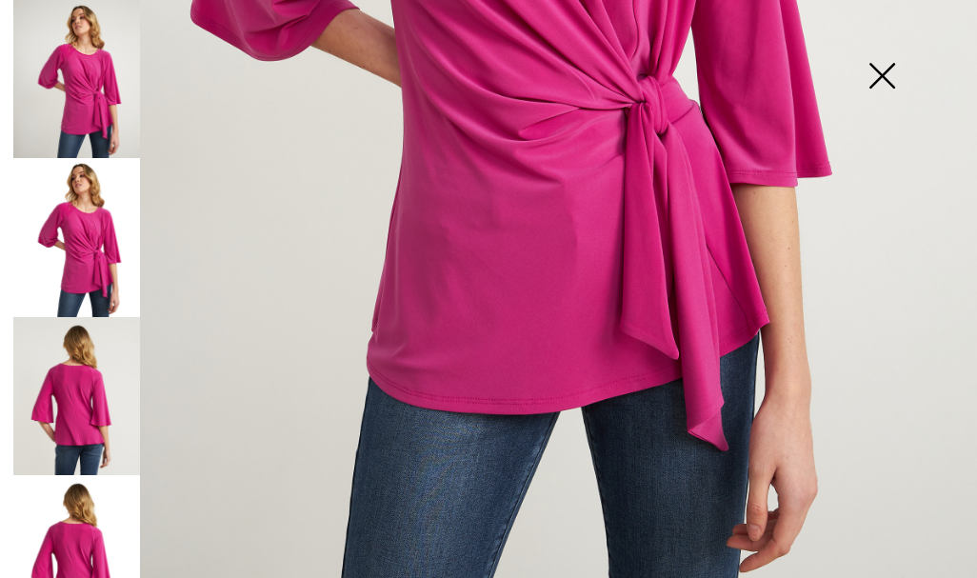
click at [86, 370] on img at bounding box center [76, 396] width 127 height 158
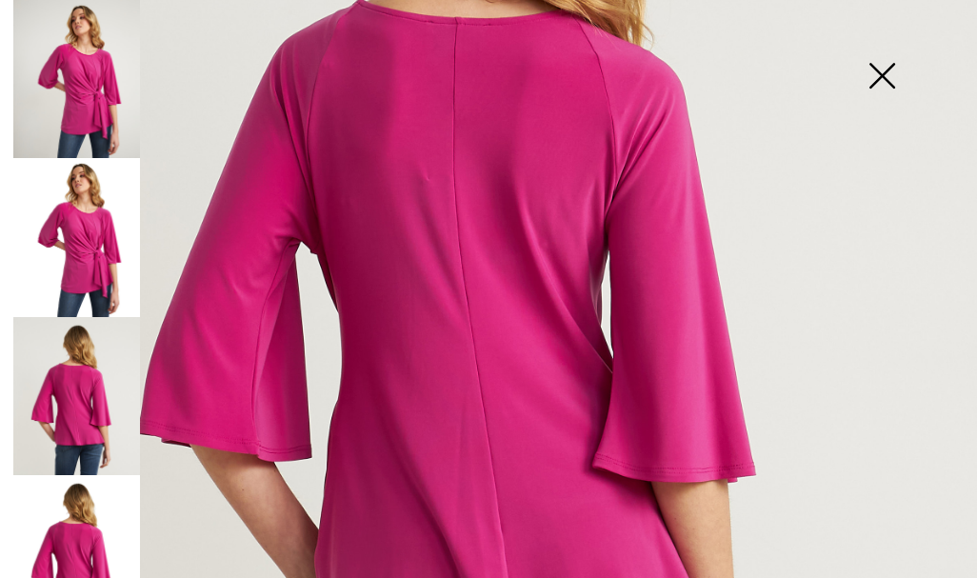
scroll to position [292, 0]
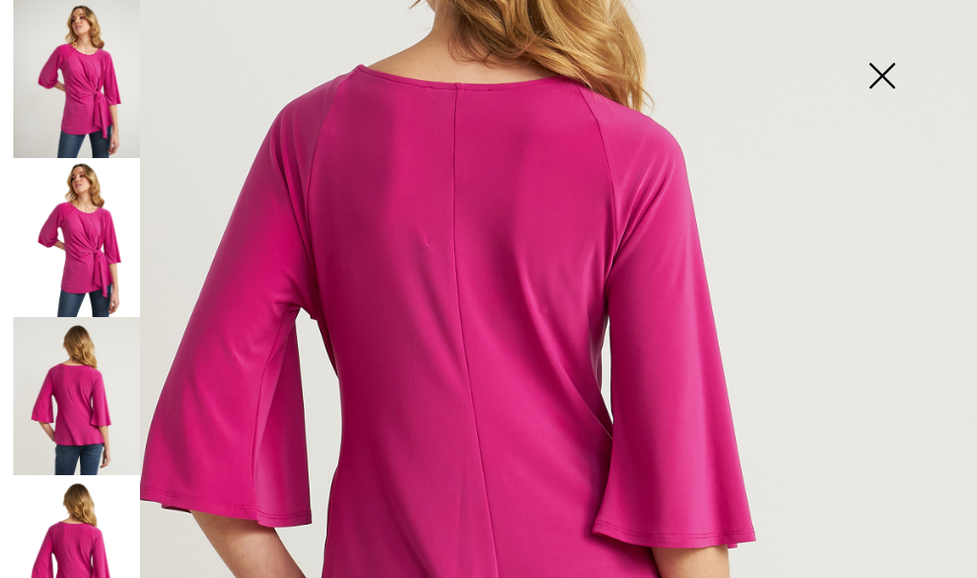
click at [889, 70] on img at bounding box center [881, 78] width 95 height 98
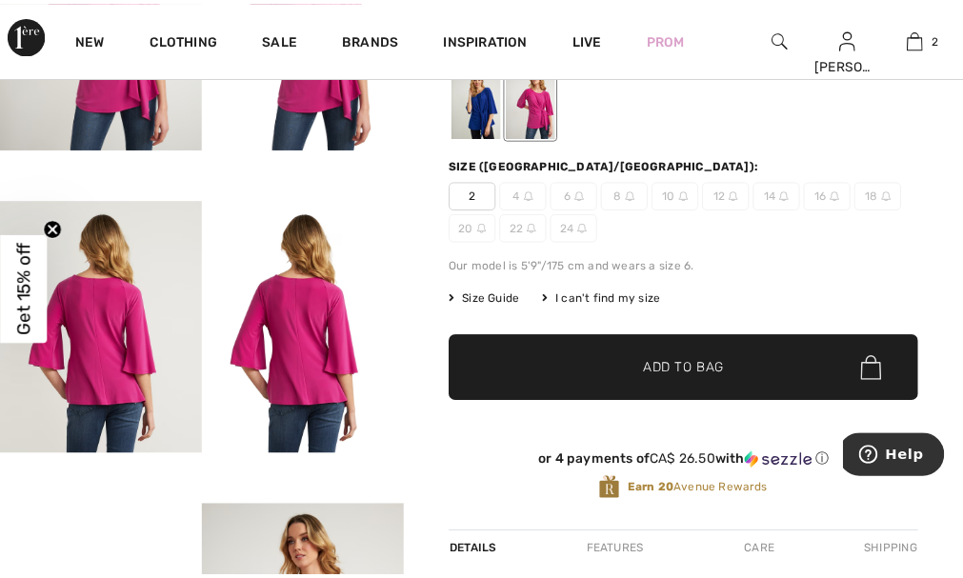
scroll to position [310, 0]
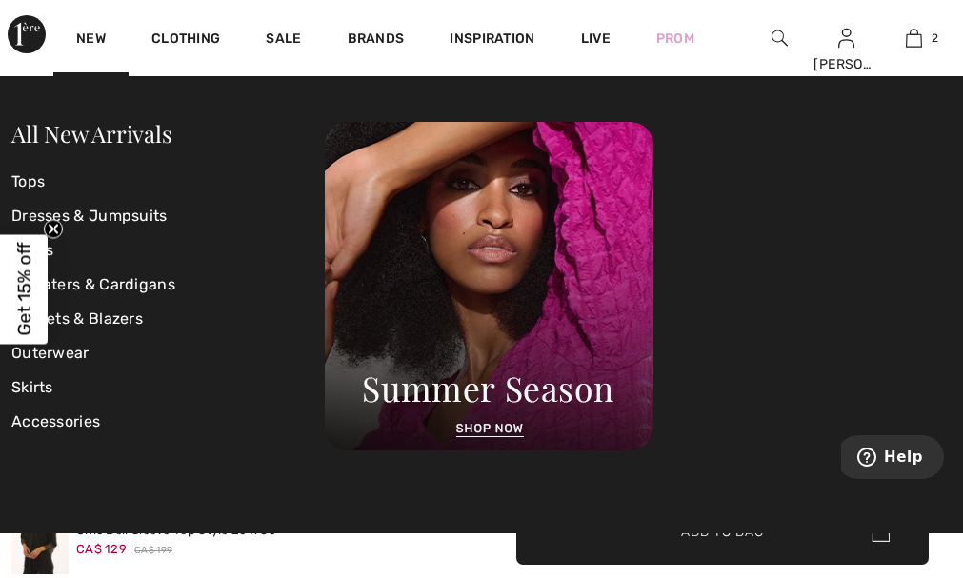
scroll to position [3255, 0]
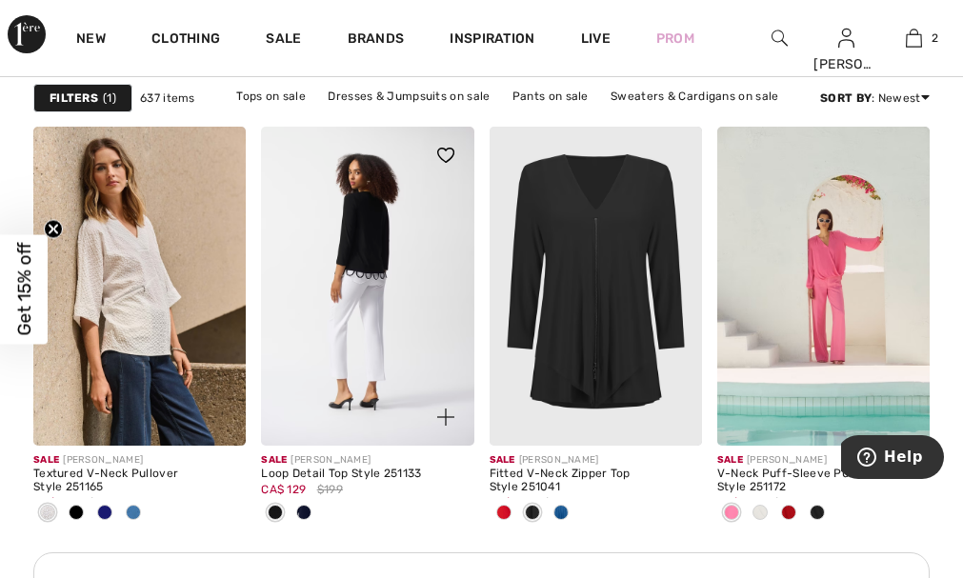
scroll to position [4831, 0]
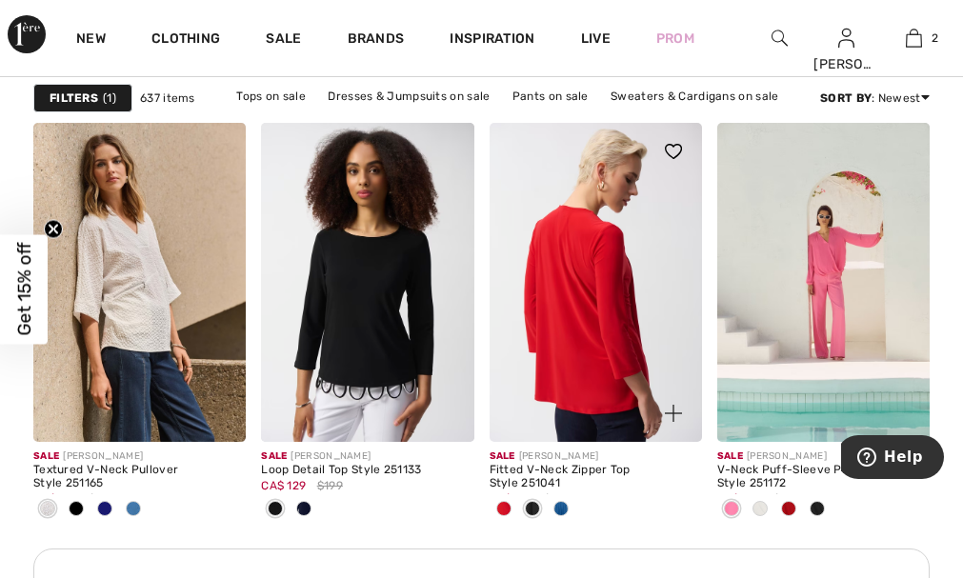
click at [590, 335] on img at bounding box center [596, 282] width 212 height 319
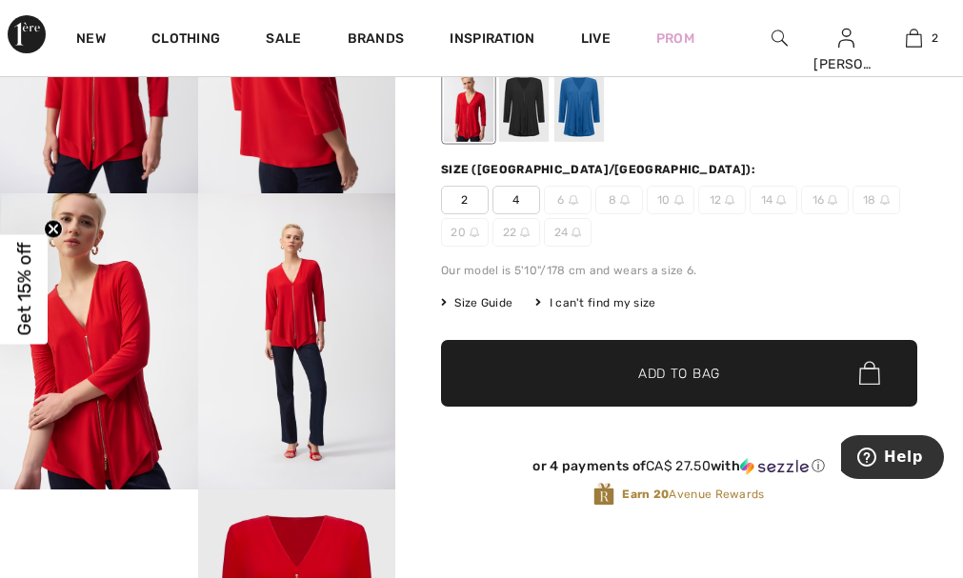
scroll to position [310, 0]
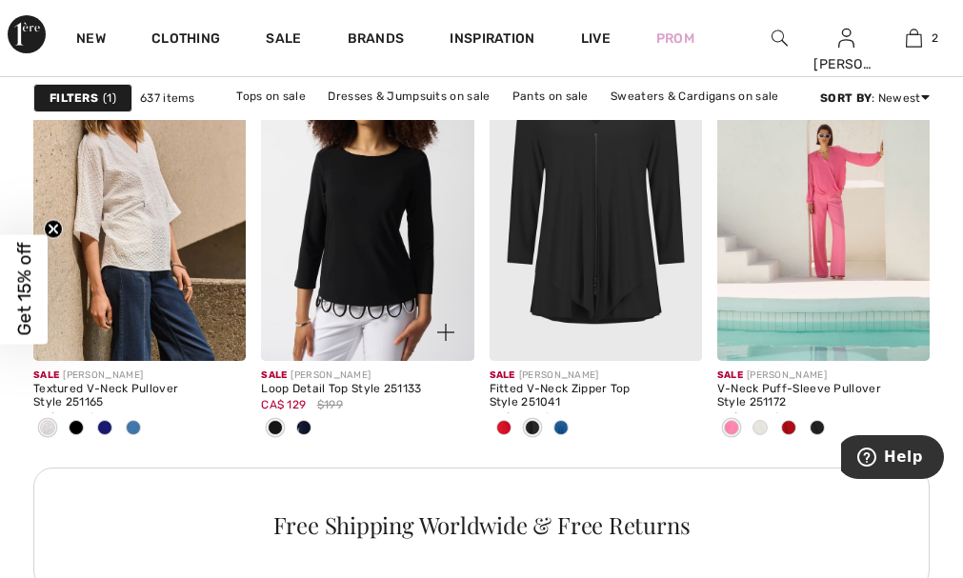
scroll to position [4923, 0]
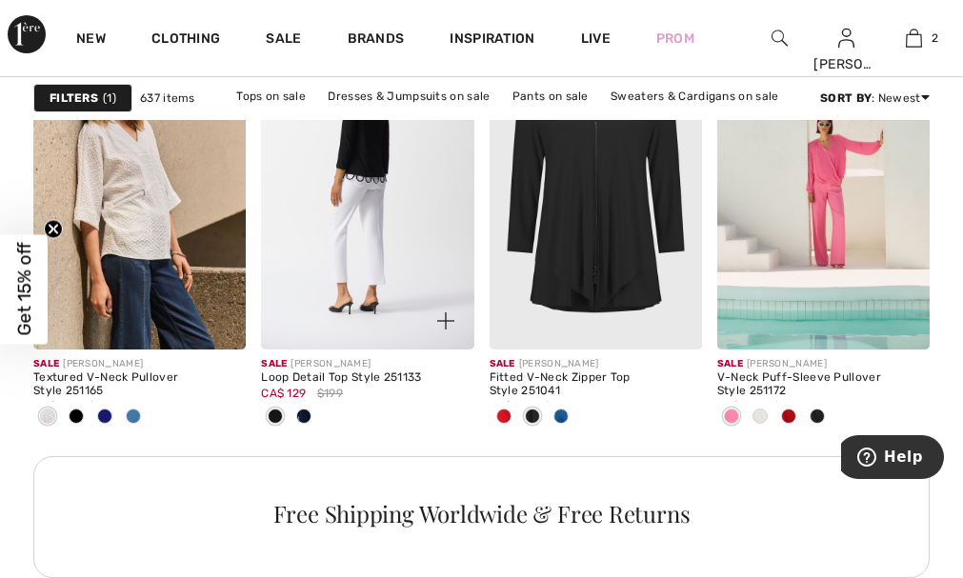
click at [346, 272] on img at bounding box center [367, 189] width 212 height 319
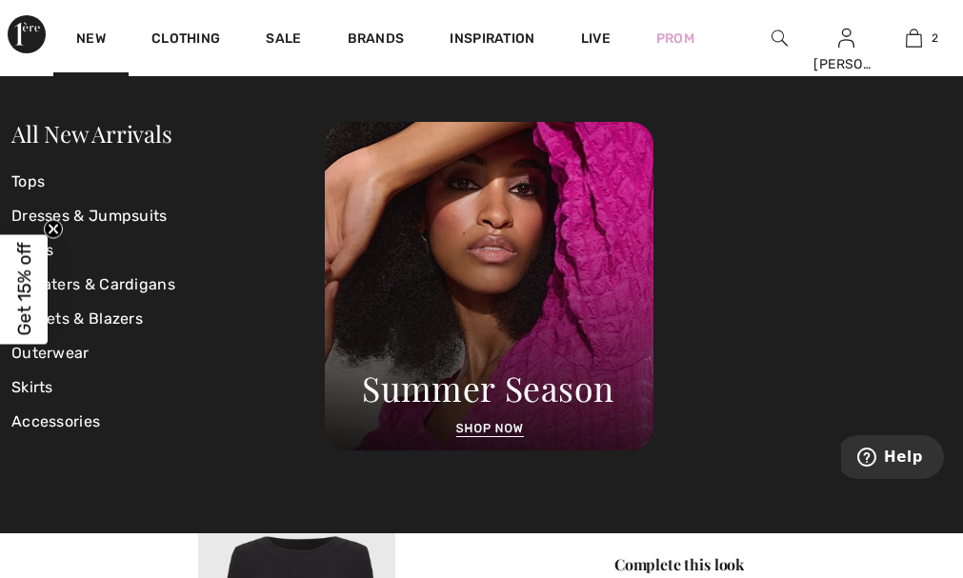
scroll to position [334, 0]
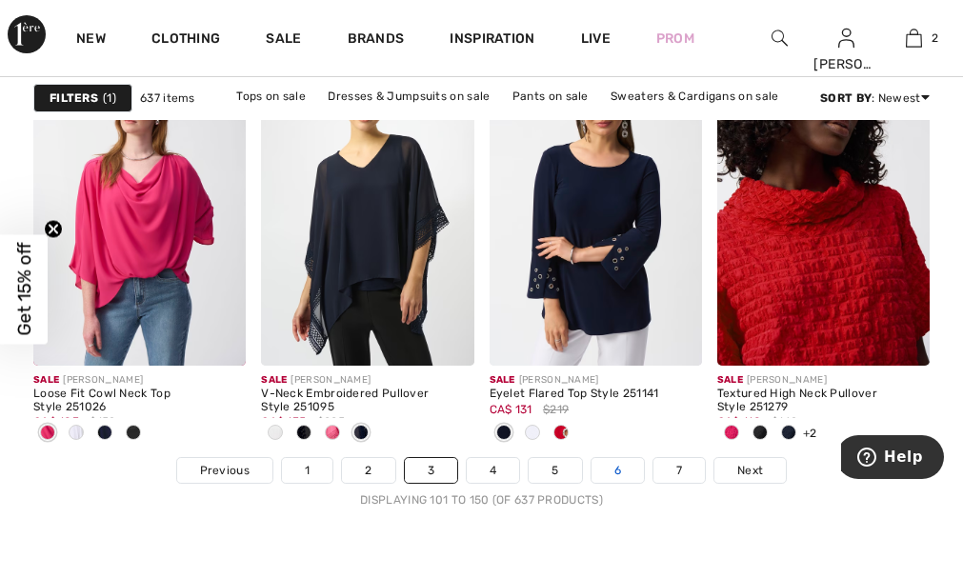
scroll to position [6352, 0]
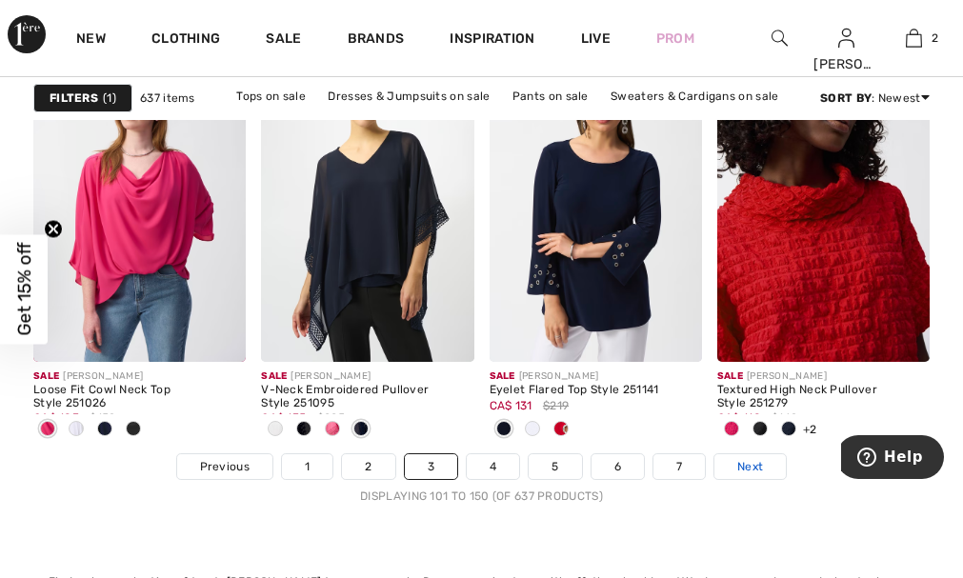
click at [753, 462] on span "Next" at bounding box center [750, 466] width 26 height 17
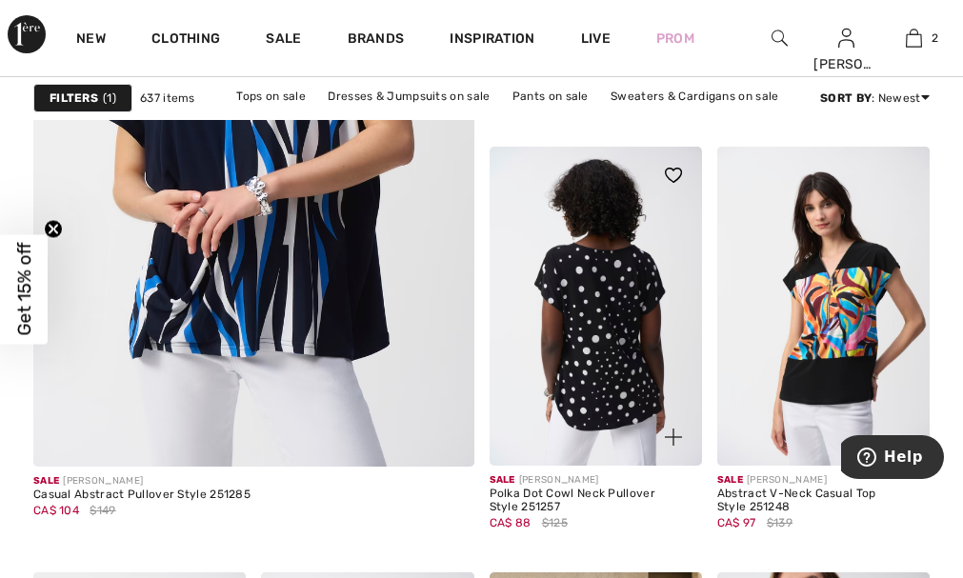
scroll to position [3976, 0]
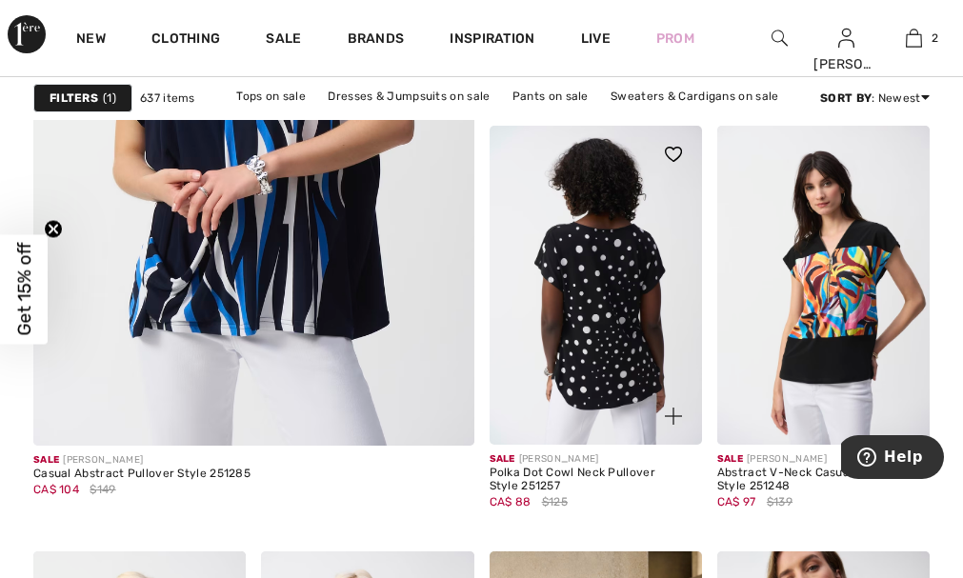
click at [582, 330] on img at bounding box center [596, 285] width 212 height 319
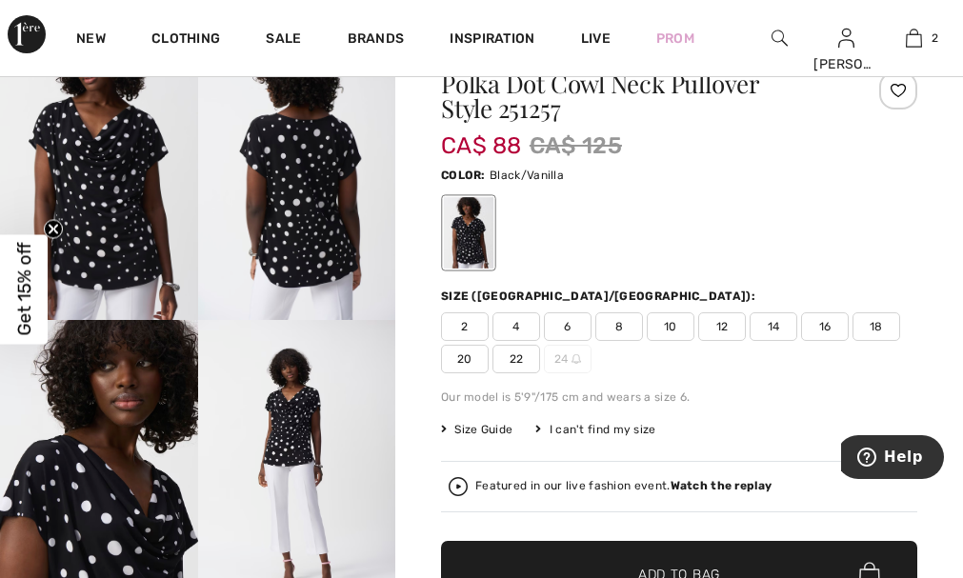
scroll to position [190, 0]
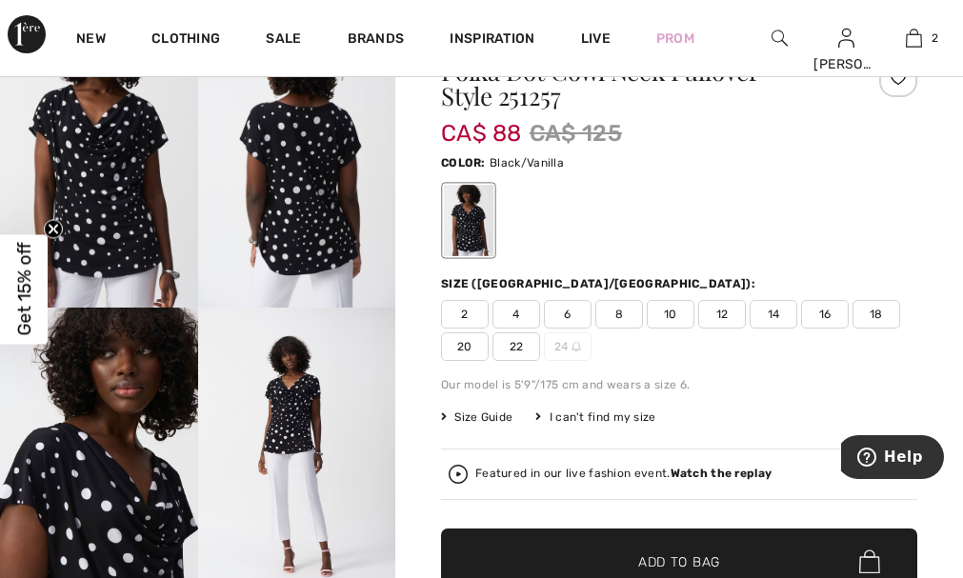
click at [296, 427] on img at bounding box center [297, 456] width 198 height 296
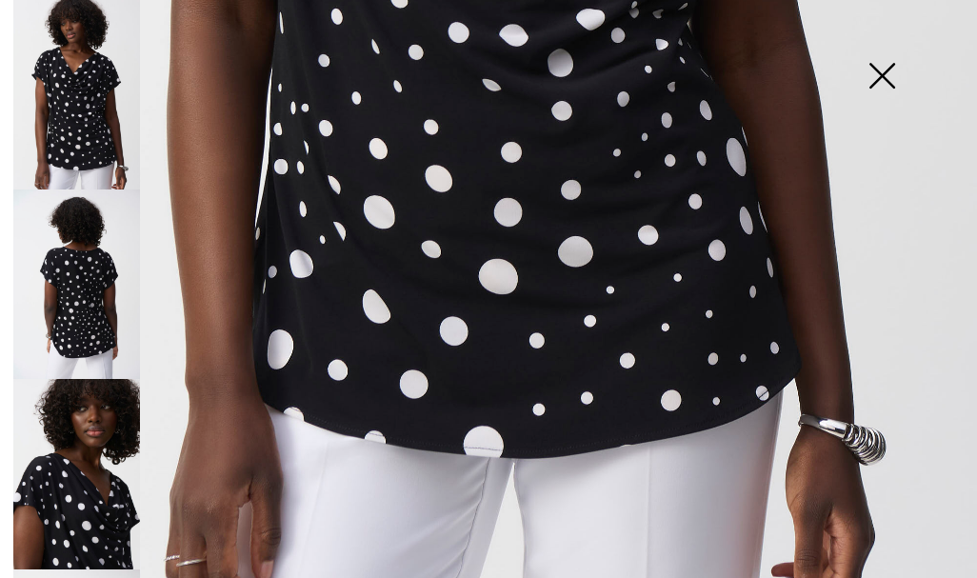
scroll to position [865, 0]
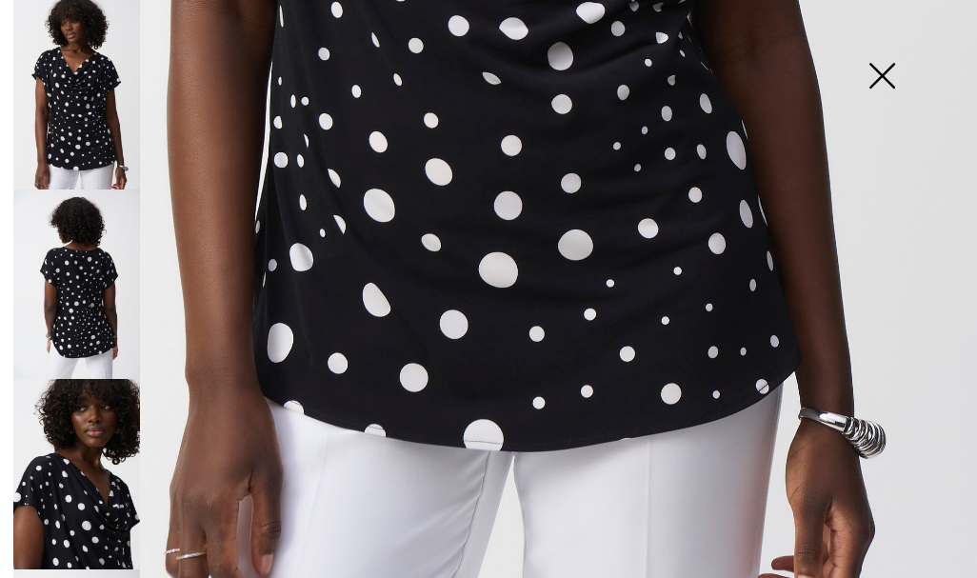
click at [93, 294] on img at bounding box center [76, 285] width 127 height 190
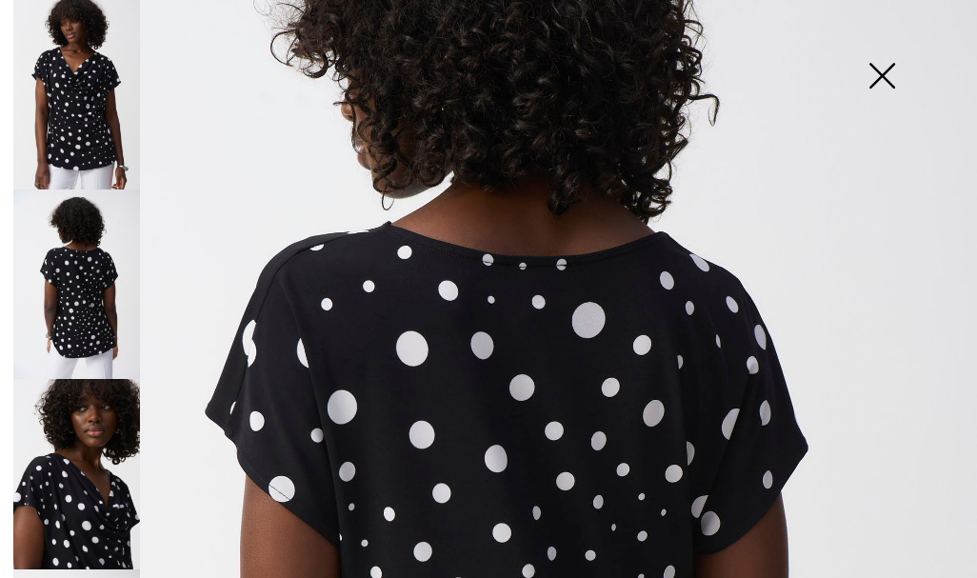
scroll to position [198, 0]
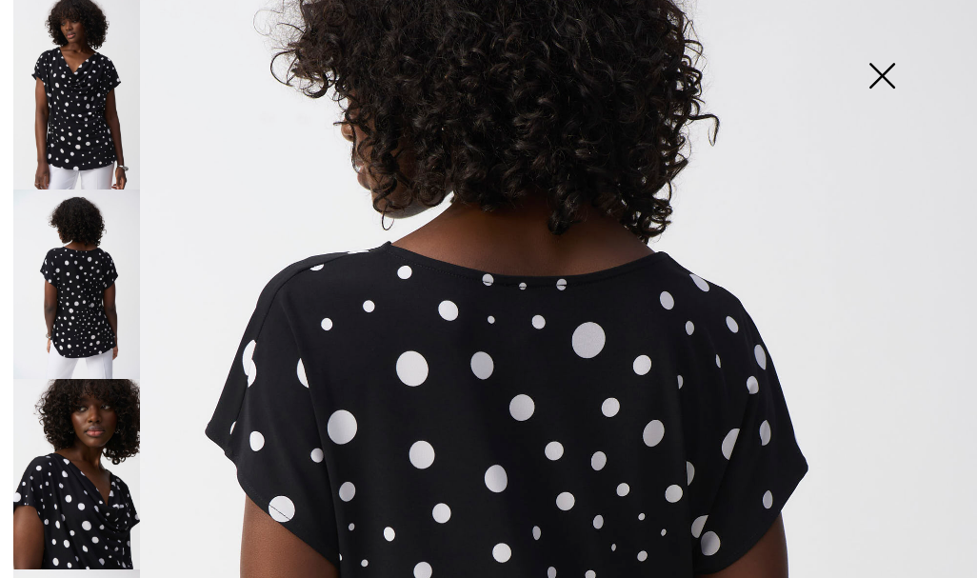
click at [69, 110] on img at bounding box center [76, 95] width 127 height 190
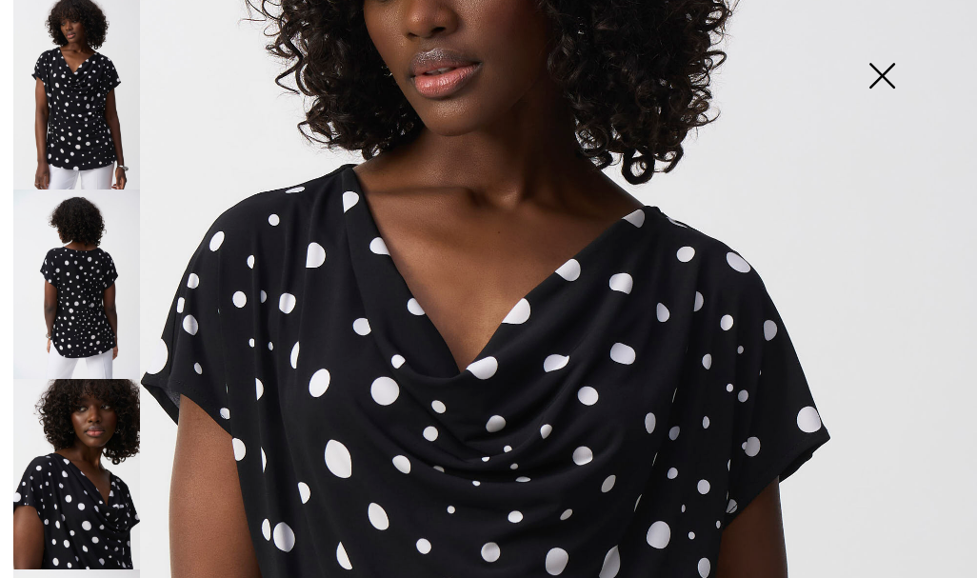
click at [885, 75] on img at bounding box center [881, 78] width 95 height 98
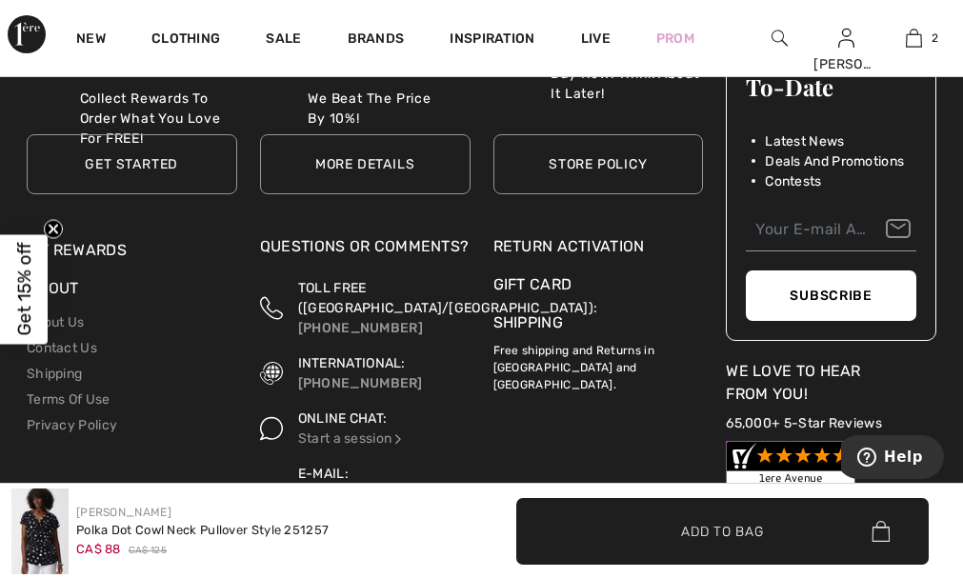
scroll to position [4072, 0]
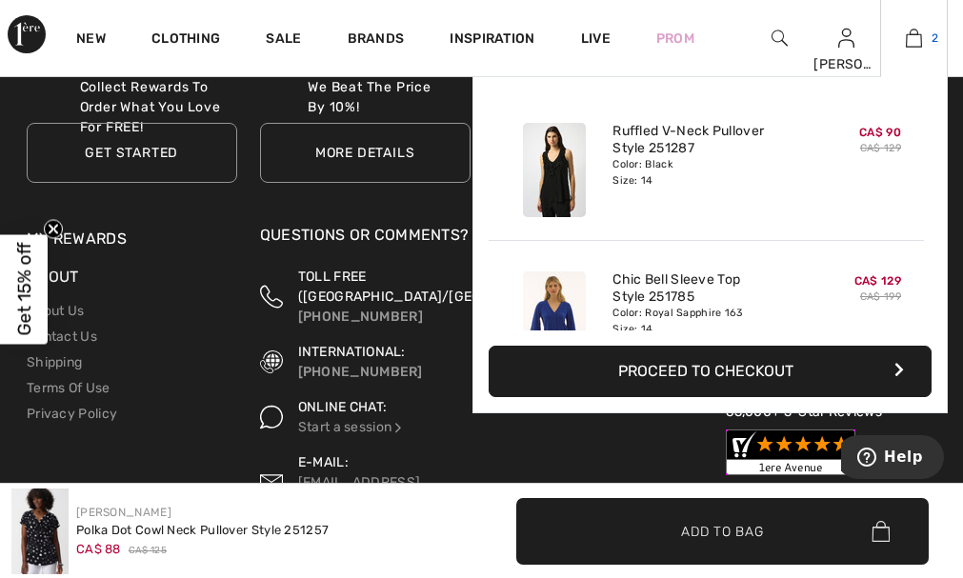
click at [913, 44] on img at bounding box center [914, 38] width 16 height 23
click at [703, 365] on button "Proceed to Checkout" at bounding box center [710, 371] width 443 height 51
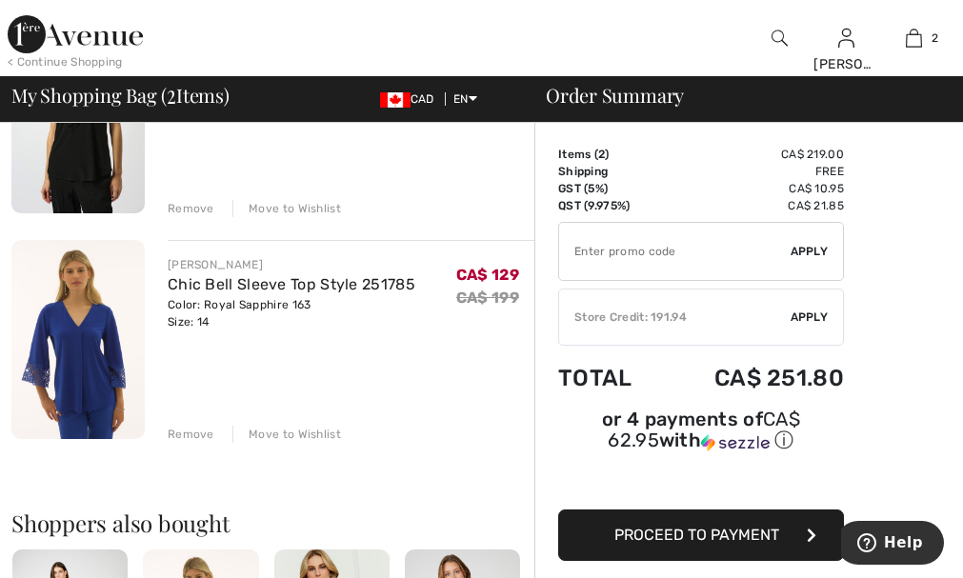
scroll to position [357, 0]
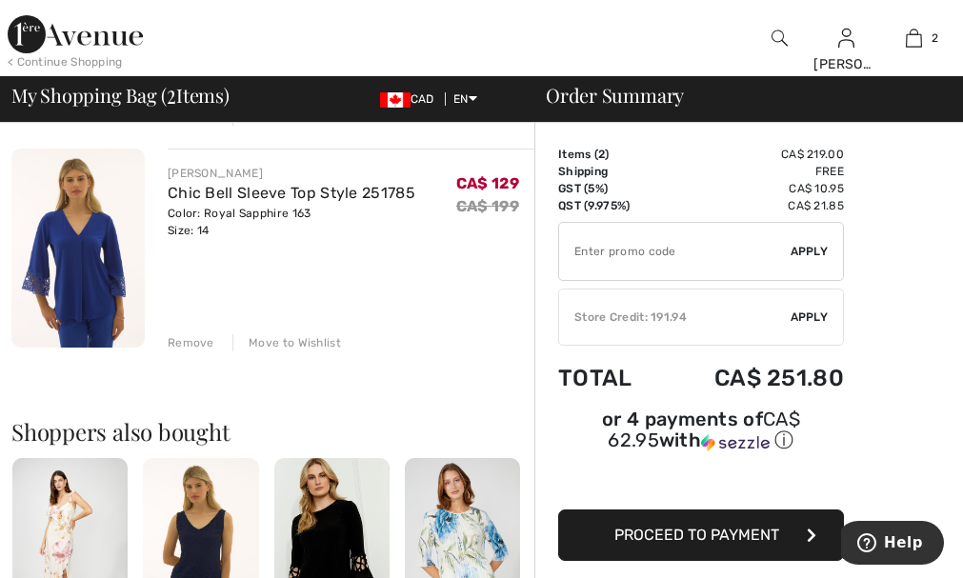
click at [607, 253] on input "TEXT" at bounding box center [674, 251] width 231 height 57
type input "EXTRA15"
click at [816, 247] on span "Apply" at bounding box center [810, 251] width 38 height 17
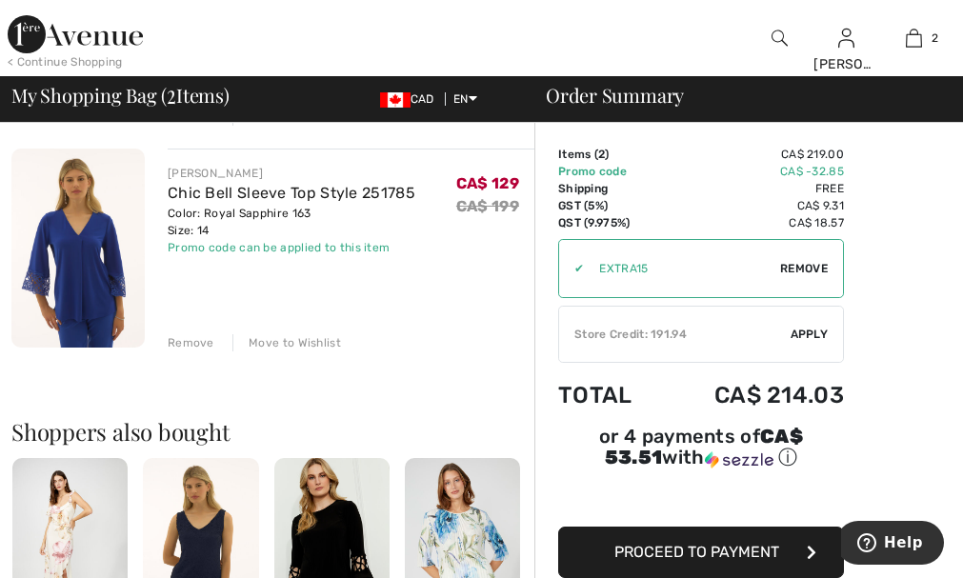
click at [811, 332] on span "Apply" at bounding box center [810, 334] width 38 height 17
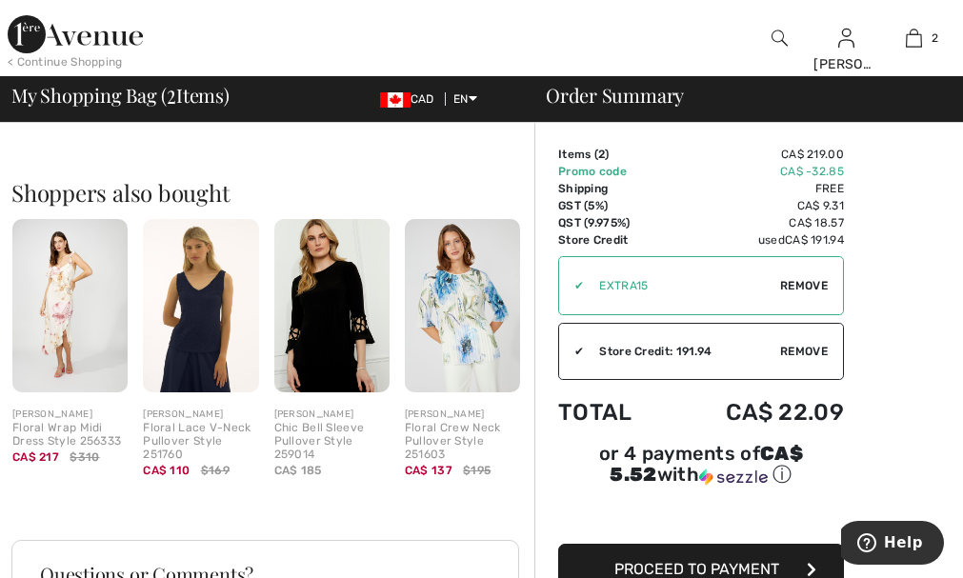
scroll to position [619, 0]
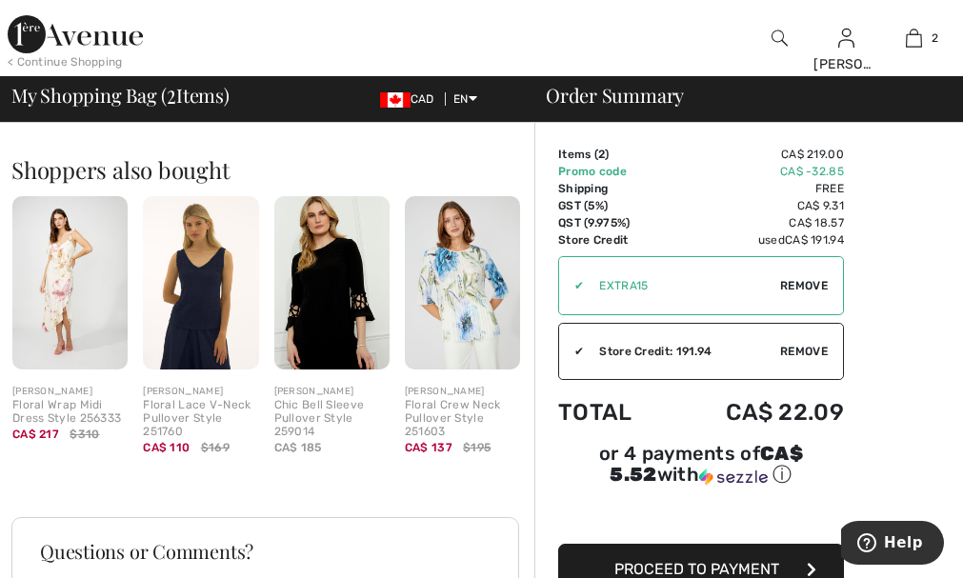
click at [769, 570] on span "Proceed to Payment" at bounding box center [696, 569] width 165 height 18
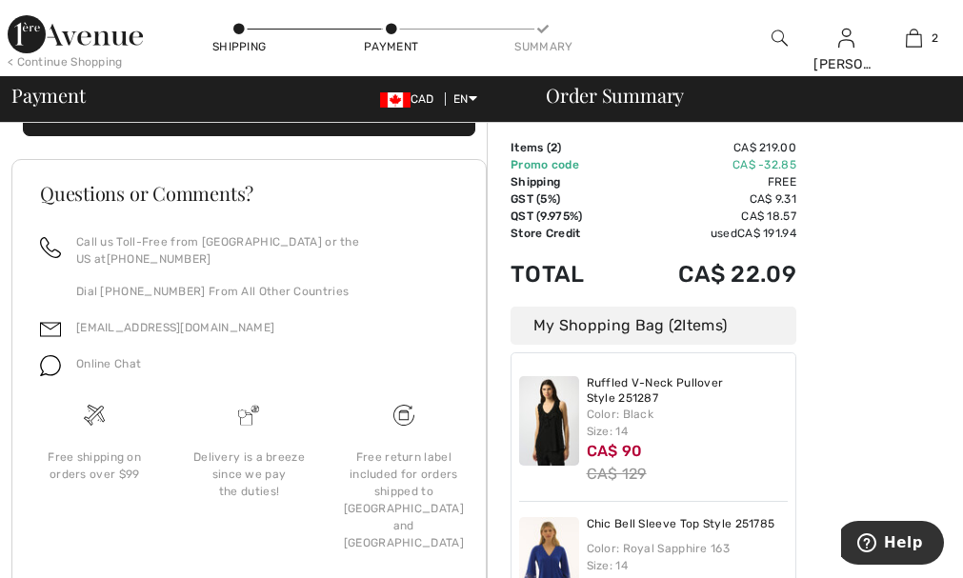
scroll to position [433, 0]
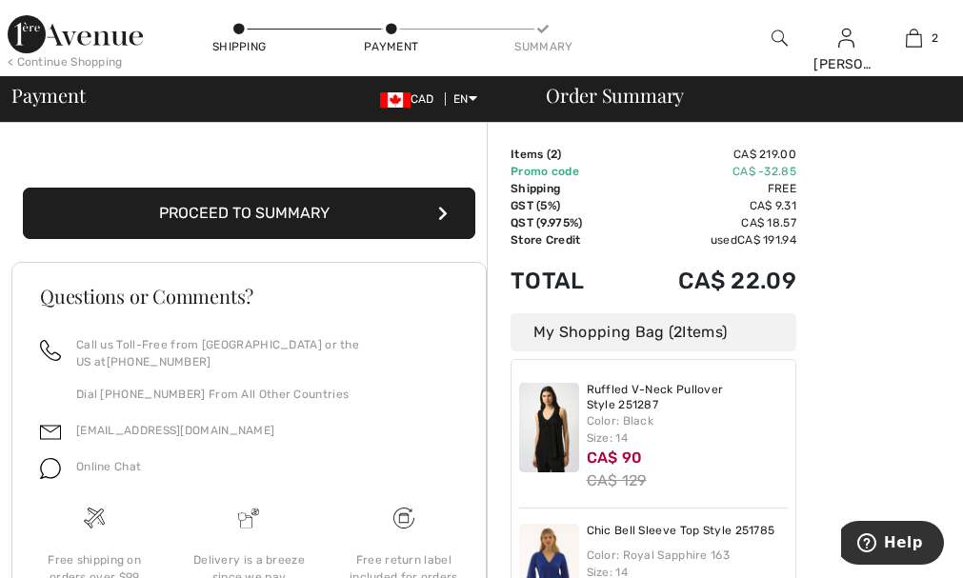
click at [305, 238] on button "Proceed to Summary" at bounding box center [249, 213] width 452 height 51
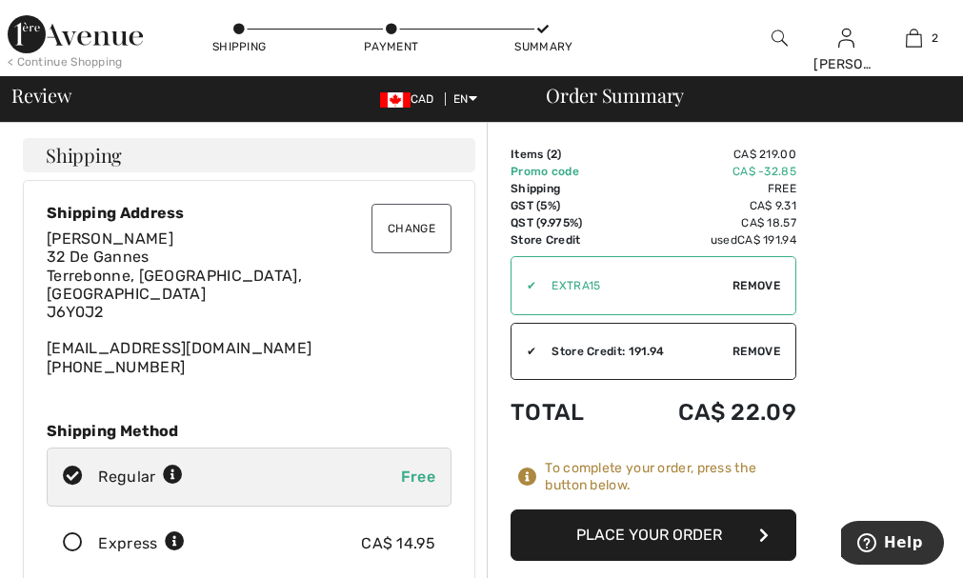
click at [604, 534] on button "Place Your Order" at bounding box center [653, 535] width 286 height 51
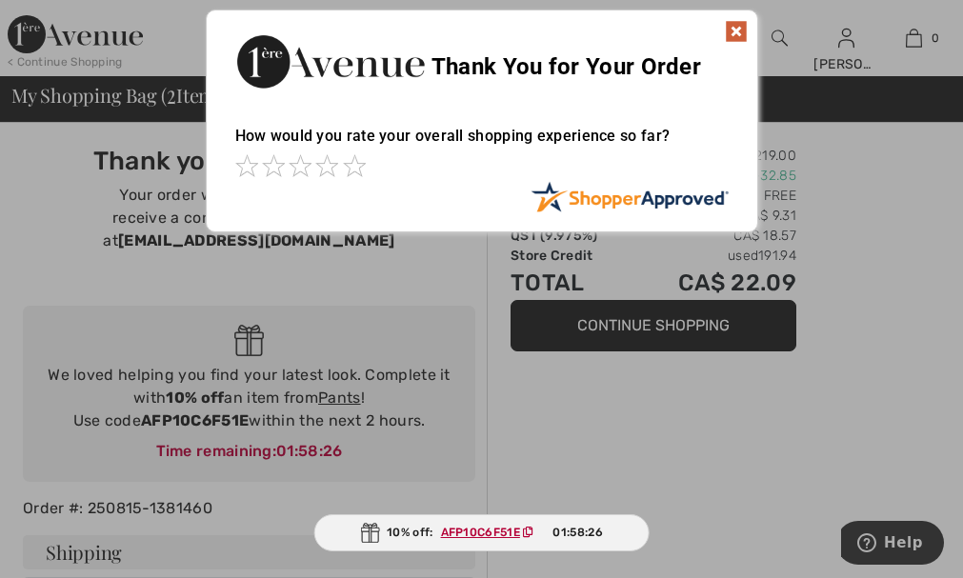
click at [742, 31] on img at bounding box center [736, 31] width 23 height 23
